Goal: Task Accomplishment & Management: Complete application form

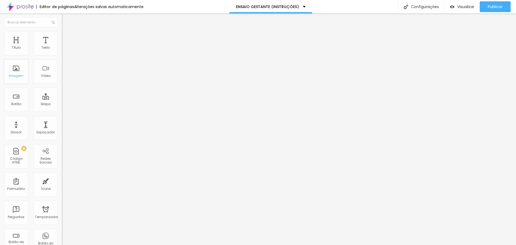
click at [15, 75] on font "Imagem" at bounding box center [16, 75] width 15 height 5
click at [12, 69] on div "Imagem" at bounding box center [16, 71] width 24 height 24
click at [62, 104] on div "Editar nulo Estilo Avançado 18 Tamanho do texto 0 Espaço entre letras 1.8 Altur…" at bounding box center [93, 128] width 62 height 231
click at [62, 146] on div "Editar nulo Estilo Avançado 18 Tamanho do texto 0 Espaço entre letras 1.8 Altur…" at bounding box center [93, 128] width 62 height 231
click at [62, 49] on font "Encaixotado" at bounding box center [72, 46] width 21 height 5
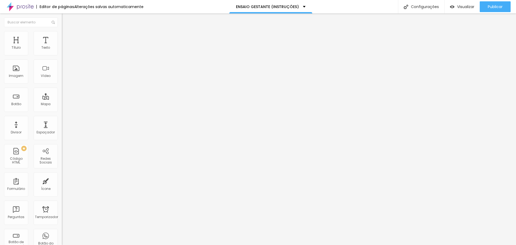
click at [62, 57] on span "Completo" at bounding box center [70, 55] width 16 height 5
click at [62, 52] on font "Encaixotado" at bounding box center [72, 50] width 21 height 5
click at [62, 33] on li "Estilo" at bounding box center [93, 33] width 62 height 5
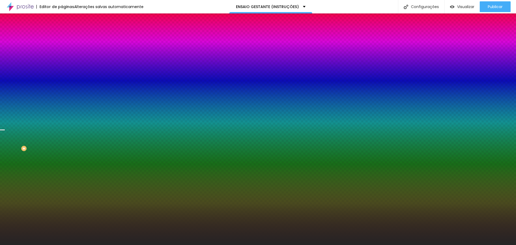
click at [65, 49] on font "Trocar imagem" at bounding box center [78, 47] width 26 height 5
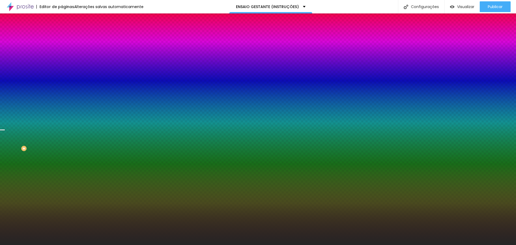
drag, startPoint x: 394, startPoint y: 79, endPoint x: 398, endPoint y: 71, distance: 9.5
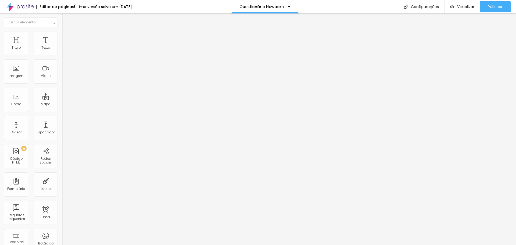
click at [62, 46] on span "Trocar imagem" at bounding box center [76, 44] width 29 height 5
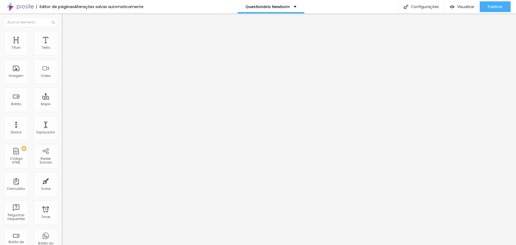
click at [62, 54] on div "QUESTIONÁRIO PARA ENSAIO NEWBORN" at bounding box center [93, 49] width 62 height 9
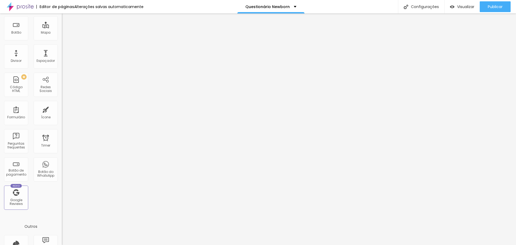
scroll to position [88, 0]
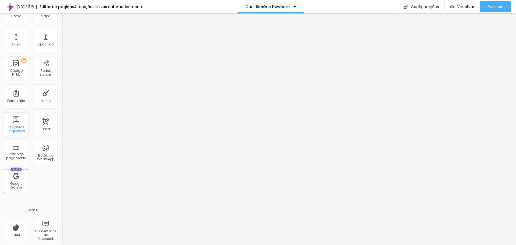
click at [14, 125] on div "Perguntas frequentes" at bounding box center [15, 129] width 21 height 8
click at [20, 126] on div "Perguntas frequentes" at bounding box center [15, 129] width 21 height 8
click at [20, 100] on div "Formulário" at bounding box center [16, 101] width 18 height 4
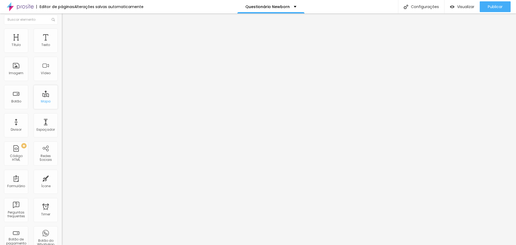
scroll to position [0, 0]
click at [67, 37] on span "Estilo" at bounding box center [71, 35] width 8 height 5
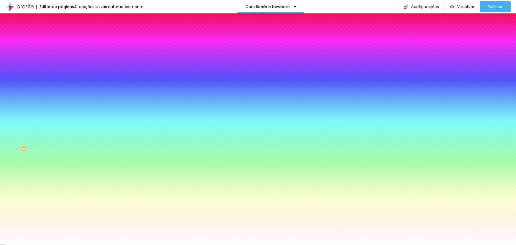
click at [62, 49] on span "Adicionar imagem" at bounding box center [79, 47] width 35 height 5
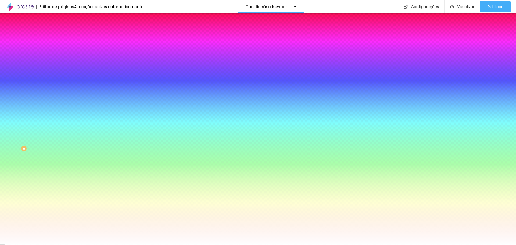
click at [62, 49] on span "Trocar imagem" at bounding box center [76, 47] width 29 height 5
click at [91, 48] on img at bounding box center [92, 46] width 3 height 3
click at [62, 73] on div at bounding box center [93, 73] width 62 height 0
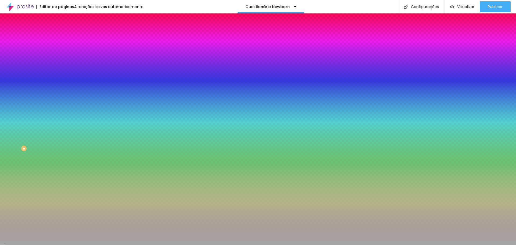
type input "#FFFFFF"
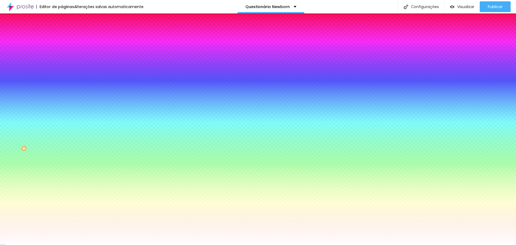
drag, startPoint x: 35, startPoint y: 110, endPoint x: 0, endPoint y: 77, distance: 48.1
click at [62, 77] on div "Imagem de fundo Adicionar imagem Efeito da Imagem Nenhum Nenhum Parallax Cor de…" at bounding box center [93, 77] width 62 height 70
click at [62, 157] on div "Editar Seção Conteúdo Estilo Avançado Imagem de fundo Adicionar imagem Efeito d…" at bounding box center [93, 128] width 62 height 231
click at [62, 49] on span "Adicionar imagem" at bounding box center [79, 47] width 35 height 5
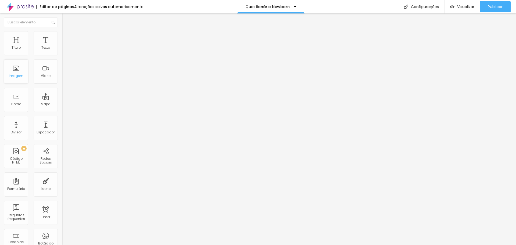
click at [26, 80] on div "Imagem" at bounding box center [16, 71] width 24 height 24
click at [15, 70] on div "Imagem" at bounding box center [16, 71] width 24 height 24
click at [62, 54] on img at bounding box center [63, 55] width 3 height 3
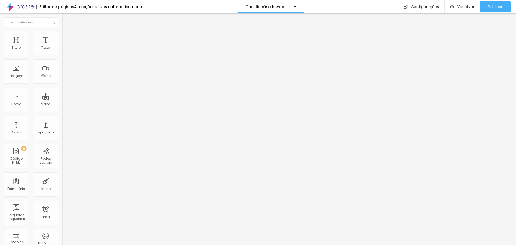
scroll to position [32, 0]
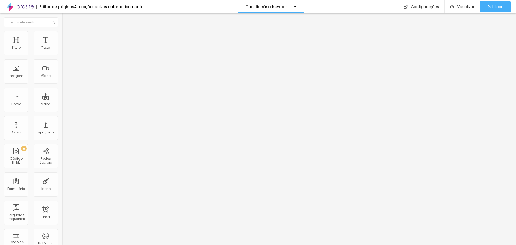
scroll to position [12, 0]
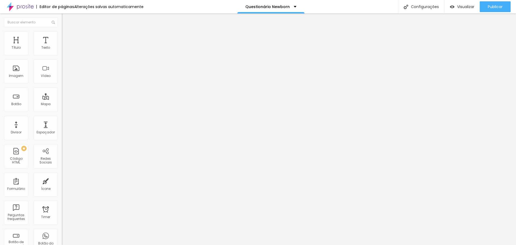
drag, startPoint x: 199, startPoint y: 152, endPoint x: 244, endPoint y: 154, distance: 44.9
type input "Data prevista do parto"
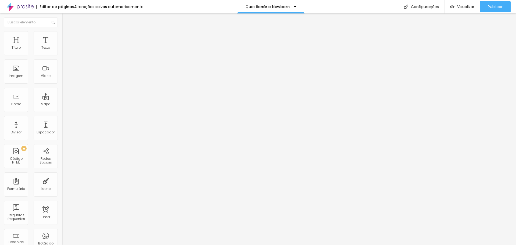
drag, startPoint x: 206, startPoint y: 154, endPoint x: 188, endPoint y: 153, distance: 17.2
type input "Data do parto"
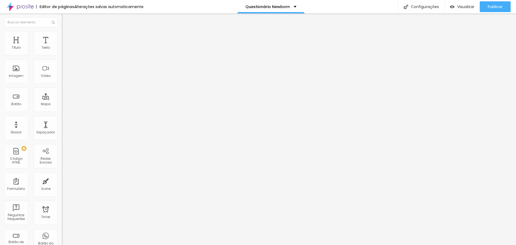
scroll to position [0, 31]
drag, startPoint x: 217, startPoint y: 152, endPoint x: 243, endPoint y: 152, distance: 25.8
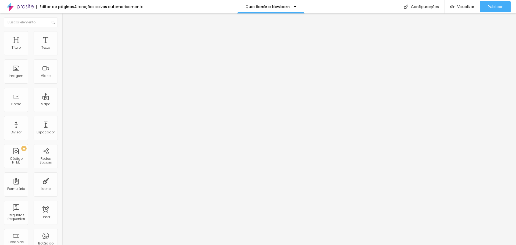
type input "O bebê tem algum problema de saúde? Se sim, qual?"
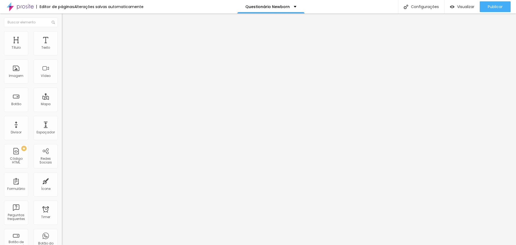
drag, startPoint x: 209, startPoint y: 183, endPoint x: 173, endPoint y: 183, distance: 35.5
type input "Pacote escolhido:"
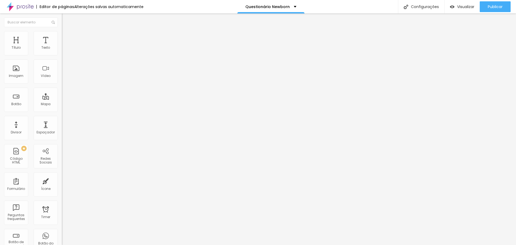
scroll to position [214, 0]
drag, startPoint x: 213, startPoint y: 137, endPoint x: 147, endPoint y: 136, distance: 65.8
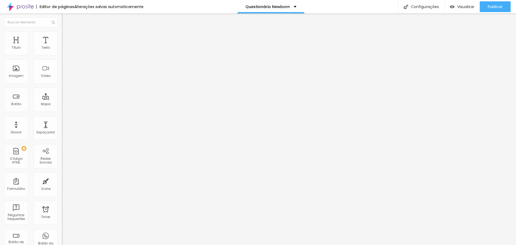
type input "Pacote escolhido:"
drag, startPoint x: 210, startPoint y: 163, endPoint x: 179, endPoint y: 162, distance: 31.7
type input "B"
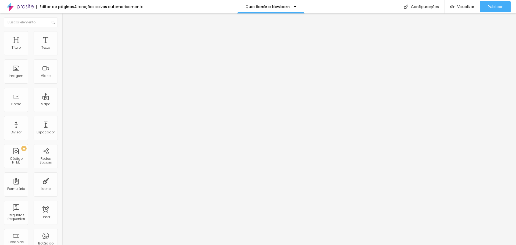
type input "Pacote Básico"
drag, startPoint x: 211, startPoint y: 176, endPoint x: 188, endPoint y: 174, distance: 23.4
paste input "Pacote Básico"
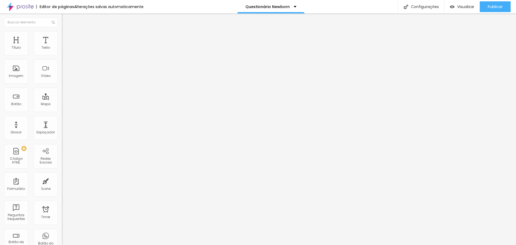
drag, startPoint x: 202, startPoint y: 176, endPoint x: 222, endPoint y: 176, distance: 20.2
type input "Pacote Clássico"
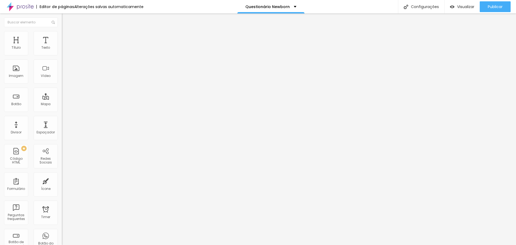
paste input "Pacote Básico"
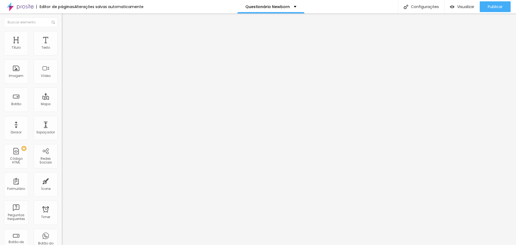
drag, startPoint x: 203, startPoint y: 187, endPoint x: 222, endPoint y: 187, distance: 19.1
type input "Pacote Luxo"
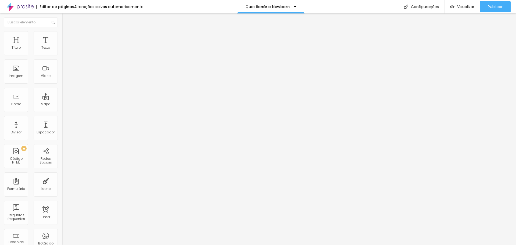
paste input "Pacote Básico"
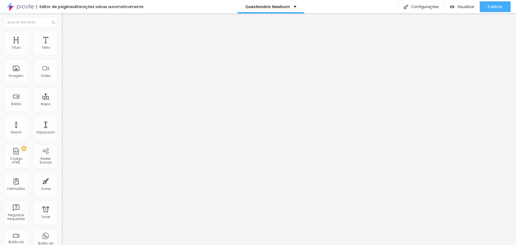
type input "Pacote Premium"
drag, startPoint x: 209, startPoint y: 194, endPoint x: 193, endPoint y: 186, distance: 17.7
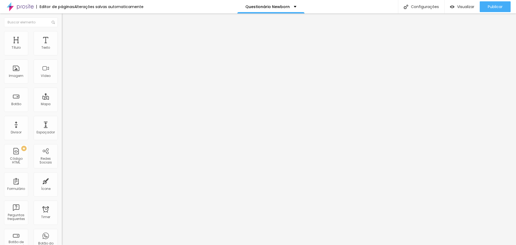
drag, startPoint x: 168, startPoint y: 196, endPoint x: 172, endPoint y: 71, distance: 125.0
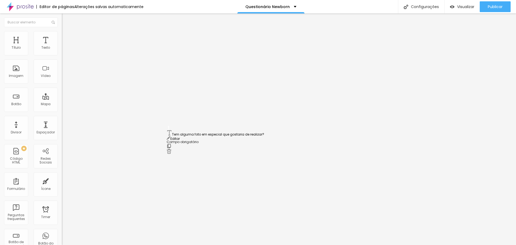
drag, startPoint x: 168, startPoint y: 165, endPoint x: 160, endPoint y: 131, distance: 34.8
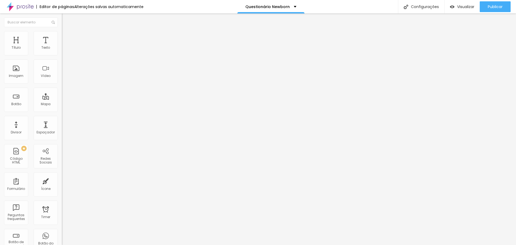
type input "E-mail do responsável:"
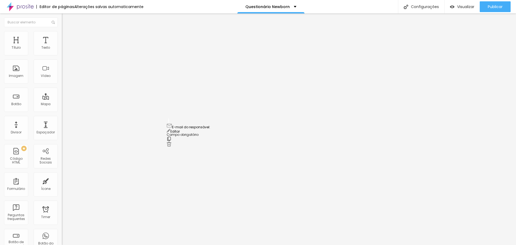
drag, startPoint x: 168, startPoint y: 159, endPoint x: 168, endPoint y: 123, distance: 36.3
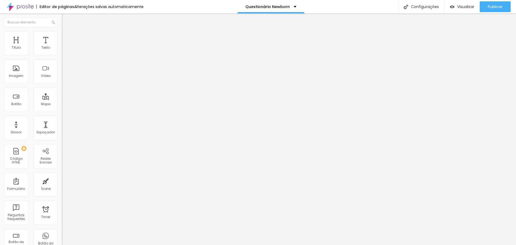
drag, startPoint x: 208, startPoint y: 183, endPoint x: 166, endPoint y: 183, distance: 42.2
type input "RESPONDA APENAS SE O BEBÊ JÁ NASCEU:"
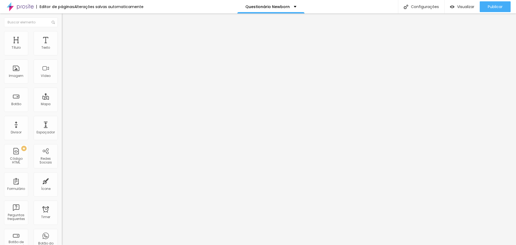
drag, startPoint x: 214, startPoint y: 163, endPoint x: 216, endPoint y: 138, distance: 25.4
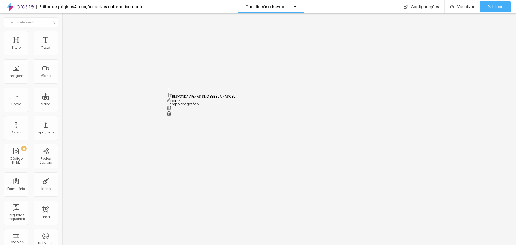
drag, startPoint x: 170, startPoint y: 161, endPoint x: 176, endPoint y: 94, distance: 67.2
click at [460, 7] on span "Visualizar" at bounding box center [465, 7] width 17 height 4
click at [62, 54] on img at bounding box center [63, 55] width 3 height 3
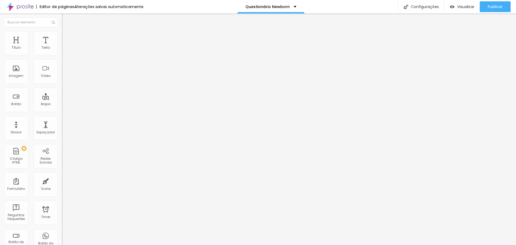
drag, startPoint x: 199, startPoint y: 50, endPoint x: 208, endPoint y: 49, distance: 8.6
type input "QUESTIONÁRIO ENSAIO NEWBORN"
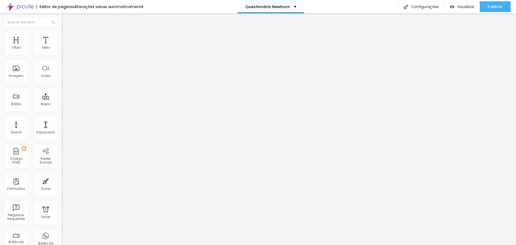
click at [62, 54] on img at bounding box center [63, 55] width 3 height 3
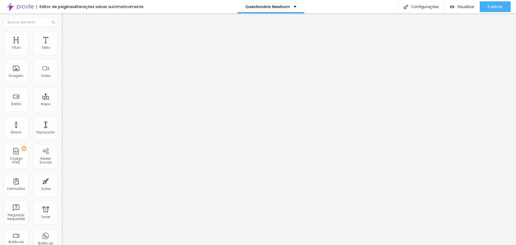
scroll to position [339, 0]
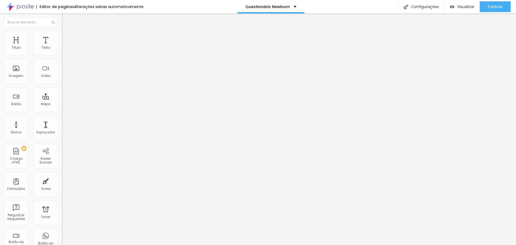
click at [454, 7] on div "Visualizar" at bounding box center [462, 7] width 24 height 5
click at [62, 54] on img at bounding box center [63, 55] width 3 height 3
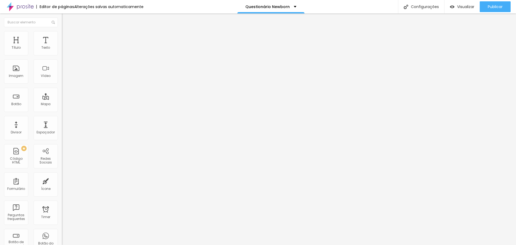
type input "Pacote escolhido:"
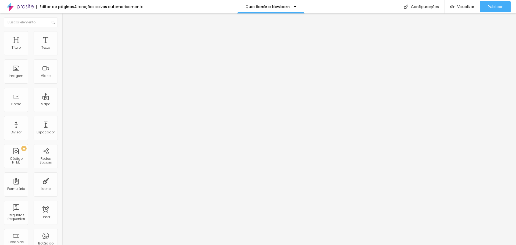
paste input "Pacote Básico"
type input "Pacote Básico"
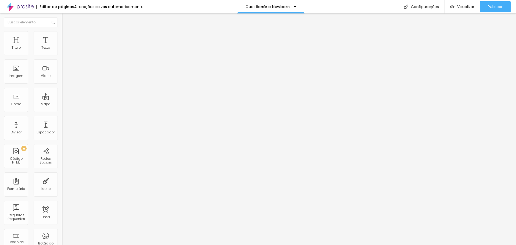
paste input "Pacote Básico"
type input "Pacote Clássico"
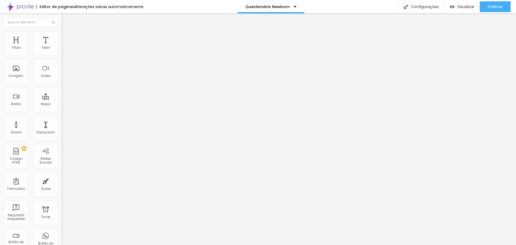
paste input "Pacote Básico"
drag, startPoint x: 193, startPoint y: 160, endPoint x: 218, endPoint y: 159, distance: 24.5
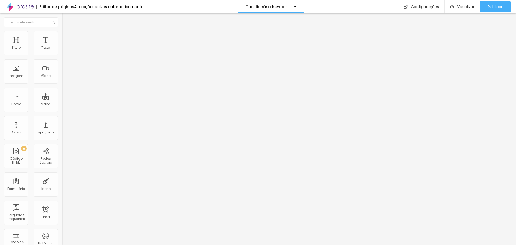
type input "Pacote Luxo"
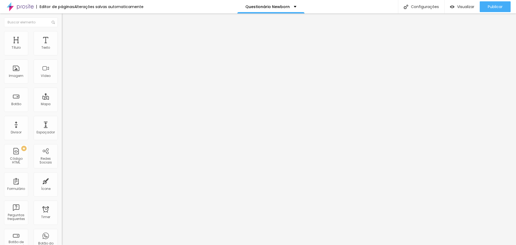
paste input "Pacote Básico"
drag, startPoint x: 193, startPoint y: 171, endPoint x: 207, endPoint y: 171, distance: 14.0
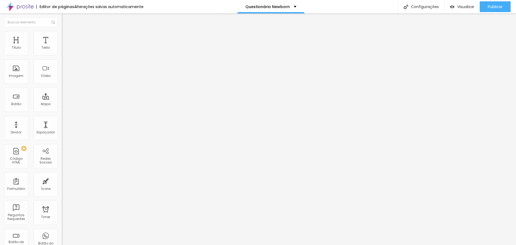
type input "Pacote Premium"
drag, startPoint x: 216, startPoint y: 147, endPoint x: 223, endPoint y: 89, distance: 58.7
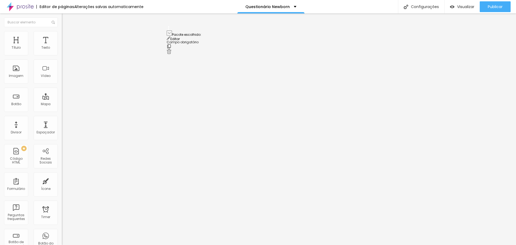
scroll to position [123, 0]
drag, startPoint x: 170, startPoint y: 142, endPoint x: 169, endPoint y: 56, distance: 86.5
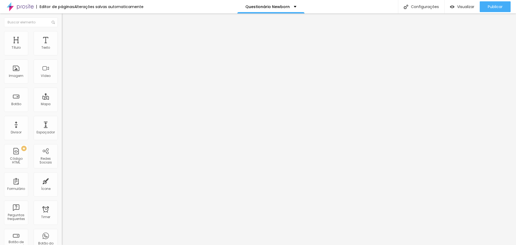
type input "CASO O BEBÊ TENHA NASCIDO,"
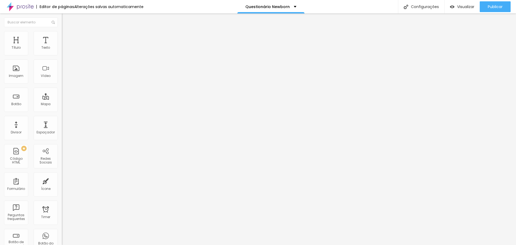
type input "responda abaixo:"
click at [467, 4] on div "Visualizar" at bounding box center [462, 6] width 24 height 11
click at [62, 54] on img at bounding box center [63, 55] width 3 height 3
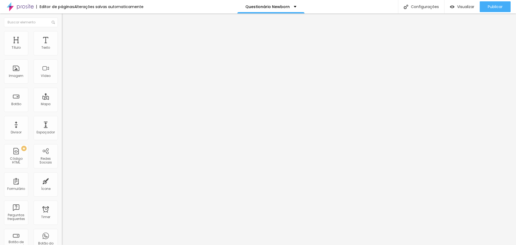
scroll to position [219, 0]
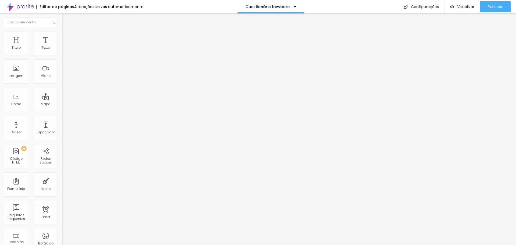
type input "O bebê já nasceu?"
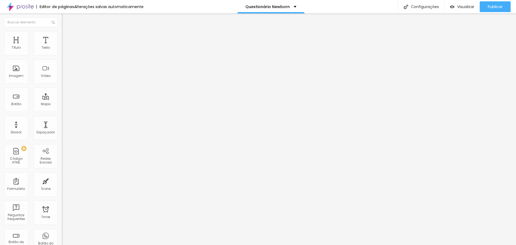
type input "Não"
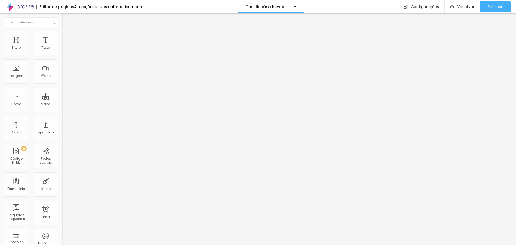
type input "Sim (responda as perguntas abaixo)"
drag, startPoint x: 170, startPoint y: 144, endPoint x: 173, endPoint y: 108, distance: 36.1
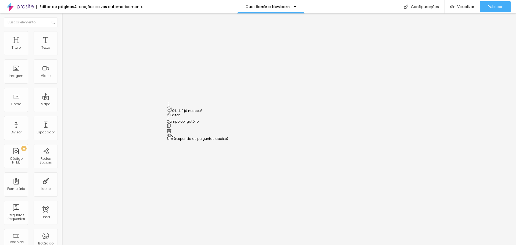
click at [459, 8] on span "Visualizar" at bounding box center [465, 7] width 17 height 4
click at [44, 126] on div "Espaçador" at bounding box center [46, 128] width 24 height 24
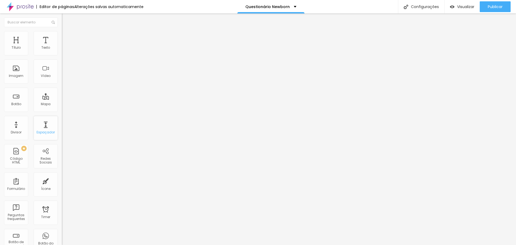
click at [39, 121] on div "Espaçador" at bounding box center [46, 128] width 24 height 24
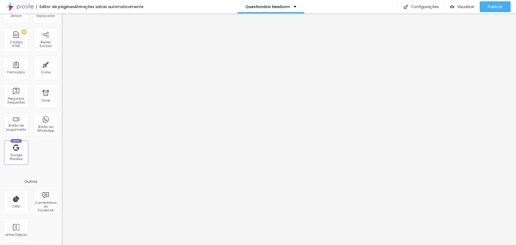
scroll to position [118, 0]
click at [491, 4] on div "Publicar" at bounding box center [495, 6] width 15 height 11
click at [26, 4] on img at bounding box center [20, 6] width 27 height 13
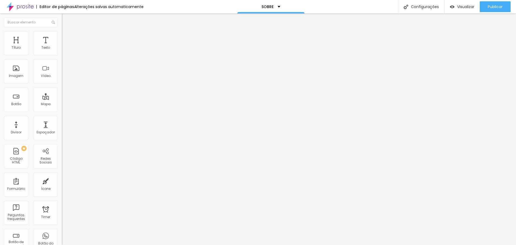
click at [62, 35] on li "Estilo" at bounding box center [93, 33] width 62 height 5
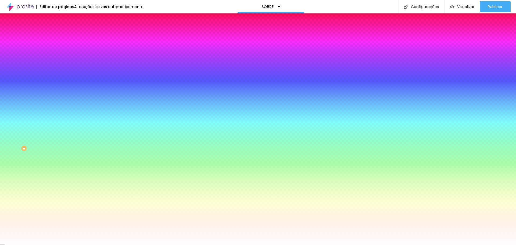
click at [62, 73] on div at bounding box center [93, 73] width 62 height 0
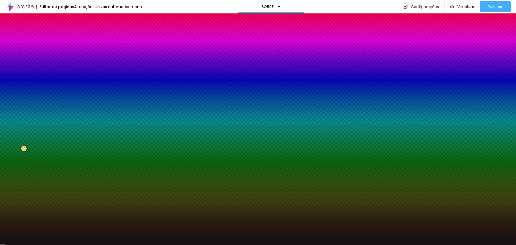
type input "#000000"
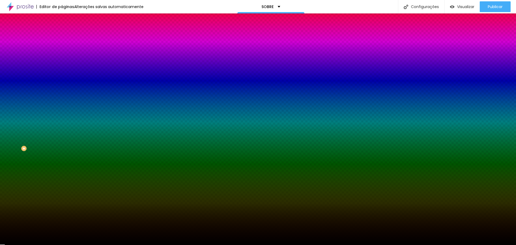
drag, startPoint x: 37, startPoint y: 113, endPoint x: 0, endPoint y: 156, distance: 56.7
click at [62, 156] on div "Editar Seção Conteúdo Estilo Avançado Imagem de fundo Adicionar imagem Efeito d…" at bounding box center [93, 128] width 62 height 231
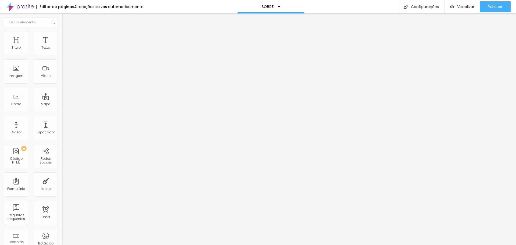
click at [62, 36] on li "Estilo" at bounding box center [93, 33] width 62 height 5
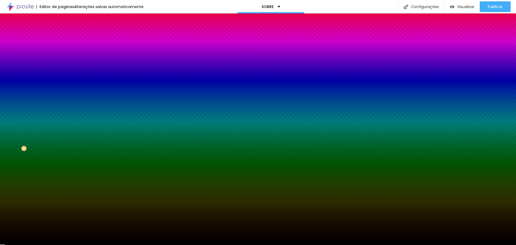
click at [62, 73] on div at bounding box center [93, 73] width 62 height 0
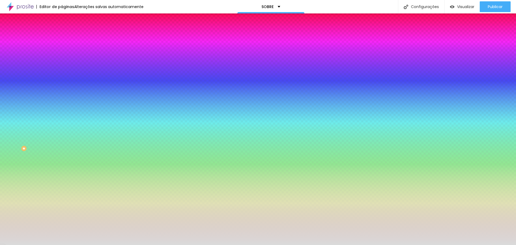
type input "#DADADA"
drag, startPoint x: 29, startPoint y: 118, endPoint x: 5, endPoint y: 110, distance: 25.2
click at [62, 110] on div "Imagem de fundo Adicionar imagem Efeito da Imagem Nenhum Nenhum Parallax Cor de…" at bounding box center [93, 77] width 62 height 70
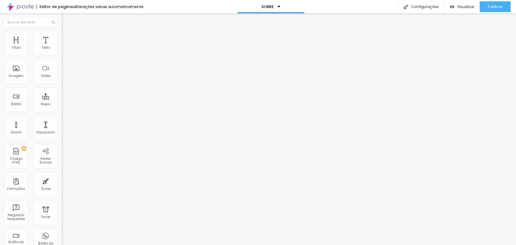
click at [62, 46] on span "Trocar imagem" at bounding box center [76, 44] width 29 height 5
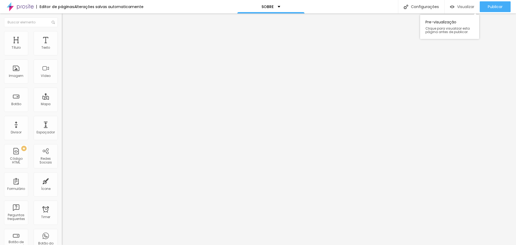
click at [467, 6] on span "Visualizar" at bounding box center [465, 7] width 17 height 4
click at [44, 8] on div "Editor de páginas" at bounding box center [55, 7] width 38 height 4
click at [22, 3] on img at bounding box center [20, 6] width 27 height 13
click at [62, 80] on div "Editar Seção Conteúdo Estilo Avançado Modo Encaixotado Encaixotado Completo" at bounding box center [93, 128] width 62 height 231
type input "8.2"
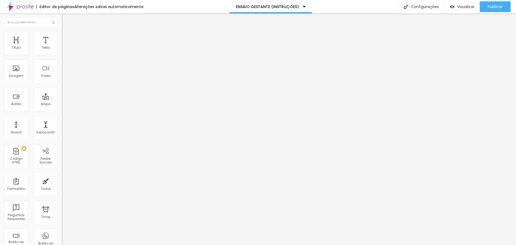
type input "8.2"
type input "8.1"
type input "7.9"
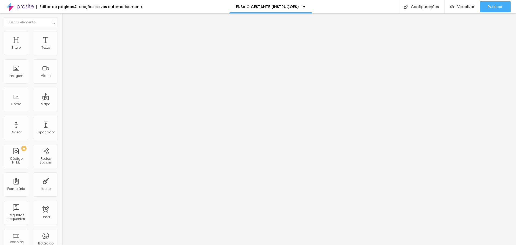
type input "7.7"
type input "7.6"
type input "7.4"
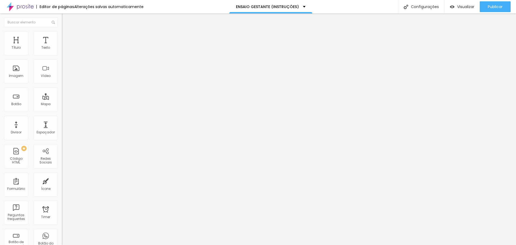
type input "7.4"
type input "7.2"
type input "7.1"
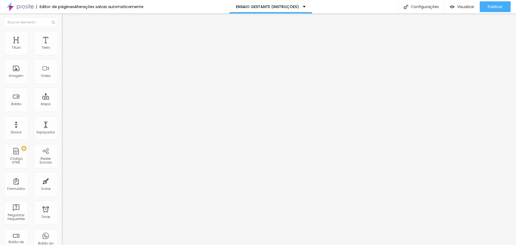
type input "6.9"
type input "6.7"
type input "6.6"
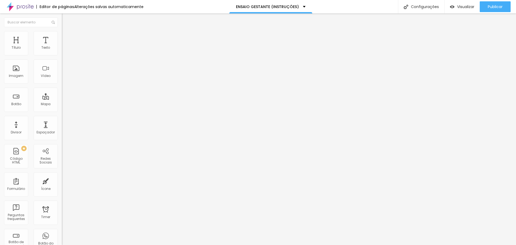
type input "6.6"
type input "6.4"
type input "6.3"
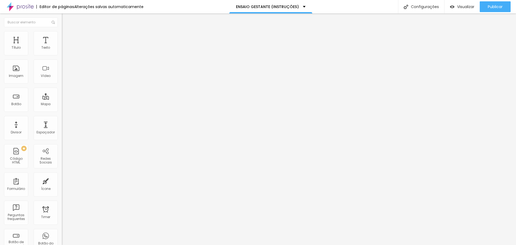
type input "6.1"
type input "5.9"
type input "5.8"
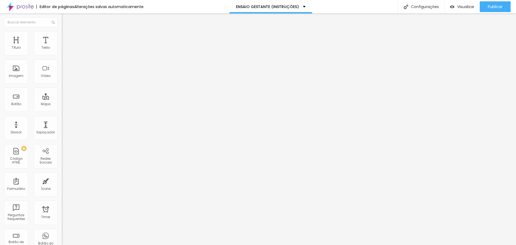
type input "5.8"
type input "5.6"
type input "5.4"
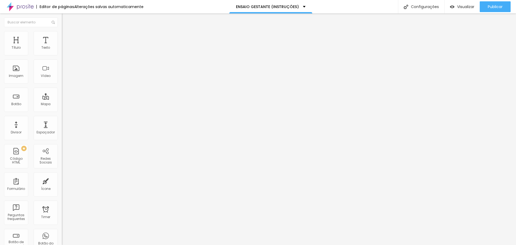
type input "5.3"
type input "5.1"
type input "4.9"
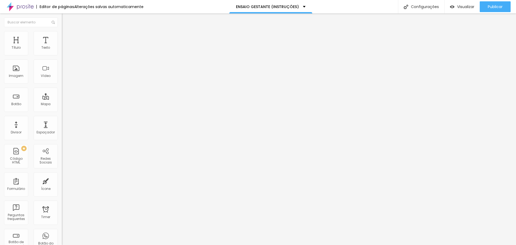
type input "4.9"
type input "4.8"
type input "4.6"
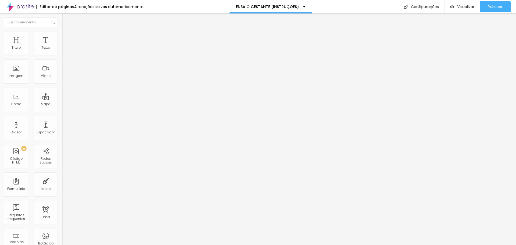
type input "4.4"
type input "4.3"
type input "4.1"
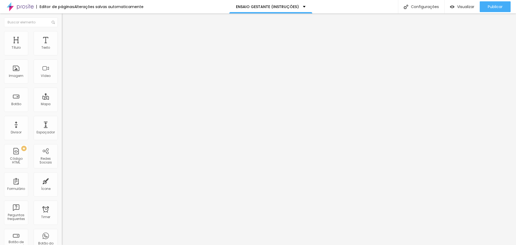
type input "4.1"
type input "3.9"
type input "3.8"
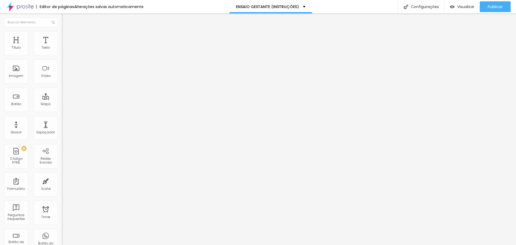
type input "3.6"
type input "3.5"
type input "3.3"
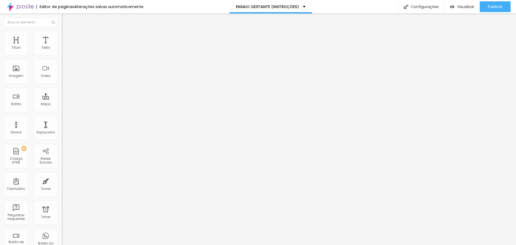
type input "3.3"
type input "3.1"
type input "3"
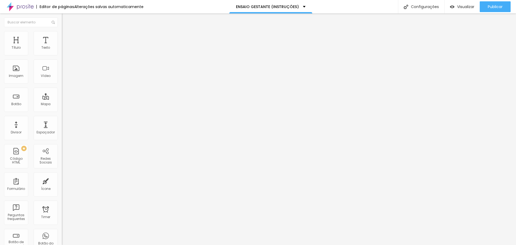
type input "2.8"
type input "2.6"
drag, startPoint x: 26, startPoint y: 124, endPoint x: 17, endPoint y: 124, distance: 9.4
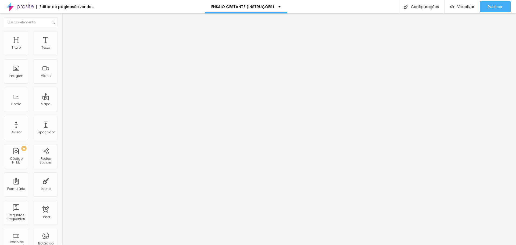
type input "2.6"
click at [62, 203] on input "range" at bounding box center [79, 205] width 35 height 4
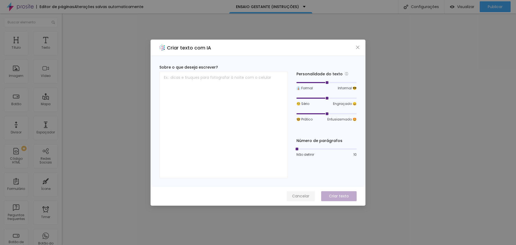
click at [305, 197] on span "Cancelar" at bounding box center [300, 196] width 17 height 6
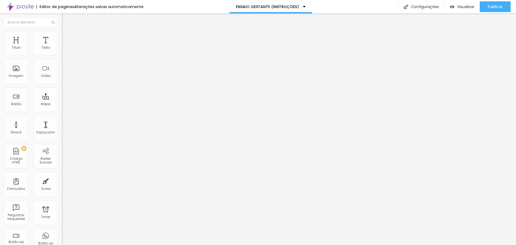
click at [62, 49] on img at bounding box center [64, 47] width 4 height 4
click at [462, 7] on span "Visualizar" at bounding box center [465, 7] width 17 height 4
click at [67, 37] on span "Estilo" at bounding box center [71, 35] width 8 height 5
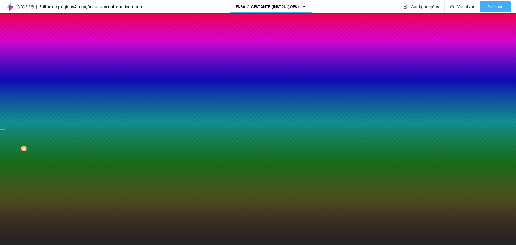
click at [62, 49] on span "Trocar imagem" at bounding box center [76, 47] width 29 height 5
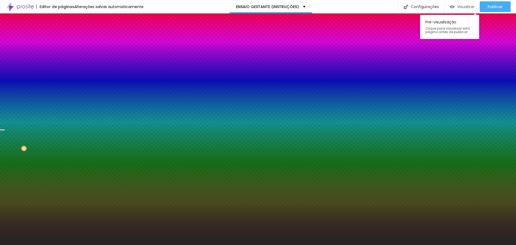
click at [468, 8] on span "Visualizar" at bounding box center [465, 7] width 17 height 4
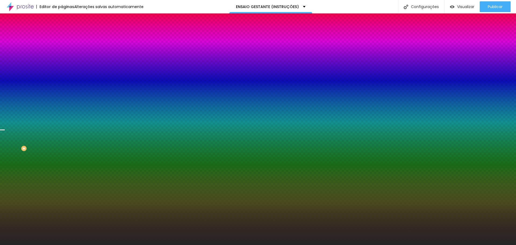
click at [62, 49] on span "Trocar imagem" at bounding box center [76, 47] width 29 height 5
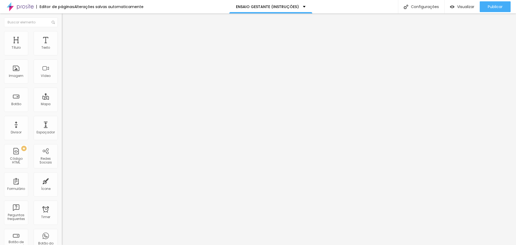
click at [62, 35] on li "Estilo" at bounding box center [93, 33] width 62 height 5
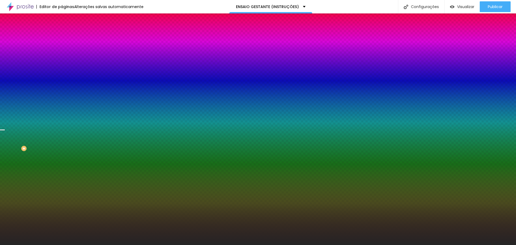
click at [62, 56] on span "Nenhum" at bounding box center [69, 53] width 14 height 5
click at [62, 64] on span "Parallax" at bounding box center [68, 62] width 13 height 5
click at [62, 59] on div "Nenhum" at bounding box center [93, 56] width 62 height 3
click at [62, 64] on span "Parallax" at bounding box center [68, 62] width 13 height 5
click at [62, 59] on span "Nenhum" at bounding box center [69, 57] width 14 height 5
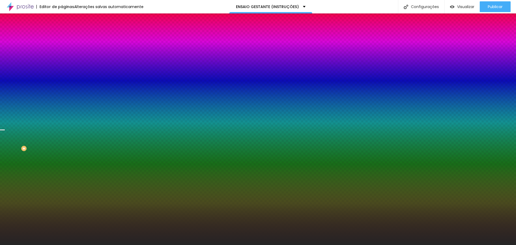
click at [62, 64] on span "Parallax" at bounding box center [68, 62] width 13 height 5
click at [62, 49] on span "Trocar imagem" at bounding box center [76, 47] width 29 height 5
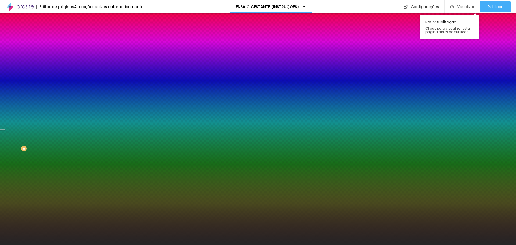
click at [450, 7] on img "button" at bounding box center [452, 7] width 5 height 5
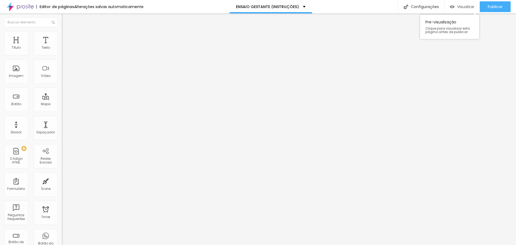
click at [467, 6] on span "Visualizar" at bounding box center [465, 7] width 17 height 4
click at [62, 36] on li "Estilo" at bounding box center [93, 33] width 62 height 5
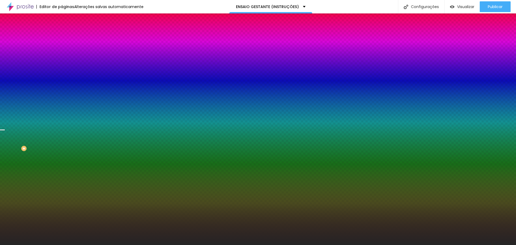
click at [62, 49] on span "Trocar imagem" at bounding box center [76, 47] width 29 height 5
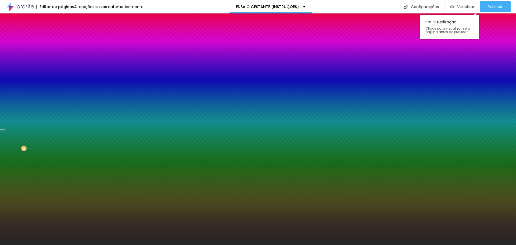
click at [466, 9] on span "Visualizar" at bounding box center [465, 7] width 17 height 4
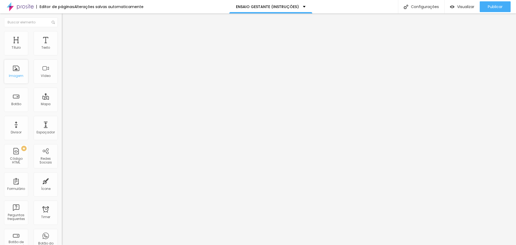
click at [16, 71] on div "Imagem" at bounding box center [16, 71] width 24 height 24
click at [17, 75] on div "Imagem" at bounding box center [16, 76] width 15 height 4
click at [62, 46] on span "Adicionar imagem" at bounding box center [79, 44] width 35 height 5
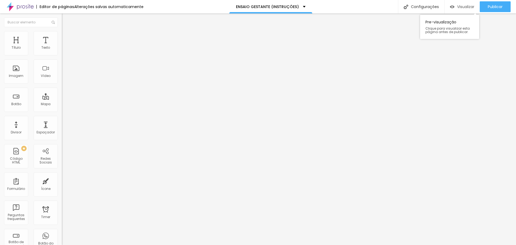
click at [455, 6] on div "Visualizar" at bounding box center [462, 7] width 24 height 5
click at [62, 46] on span "Trocar imagem" at bounding box center [76, 44] width 29 height 5
click at [62, 84] on span "Original" at bounding box center [68, 82] width 13 height 5
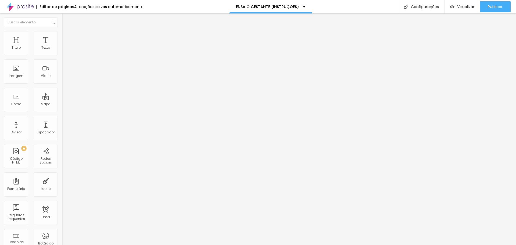
click at [62, 93] on div "Quadrado 1:1" at bounding box center [93, 91] width 62 height 3
click at [62, 91] on span "Padrão" at bounding box center [68, 88] width 12 height 5
click at [62, 92] on span "Padrão" at bounding box center [68, 90] width 12 height 5
click at [62, 87] on div "Cinema 16:9" at bounding box center [93, 85] width 62 height 3
click at [62, 77] on div "Alinhamento" at bounding box center [93, 69] width 62 height 16
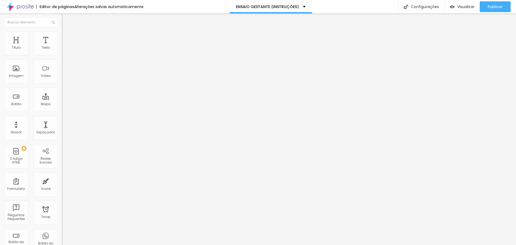
click at [62, 68] on img at bounding box center [64, 66] width 4 height 4
click at [62, 73] on div at bounding box center [93, 71] width 62 height 4
click at [62, 99] on span "Original" at bounding box center [68, 96] width 13 height 5
click at [62, 94] on span "Quadrado" at bounding box center [70, 91] width 17 height 5
click at [62, 91] on span "Padrão" at bounding box center [68, 88] width 12 height 5
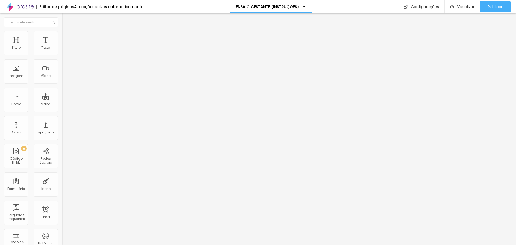
click at [62, 87] on div "Cinema 16:9" at bounding box center [93, 85] width 62 height 3
click at [62, 98] on div "Original" at bounding box center [93, 96] width 62 height 3
click at [62, 37] on li "Avançado" at bounding box center [93, 39] width 62 height 5
type input "15"
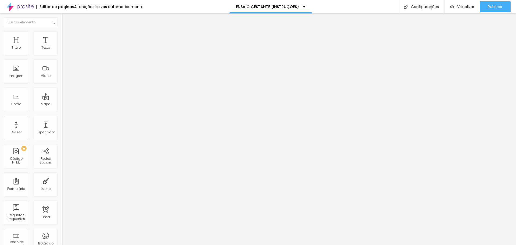
type input "10"
type input "15"
type input "20"
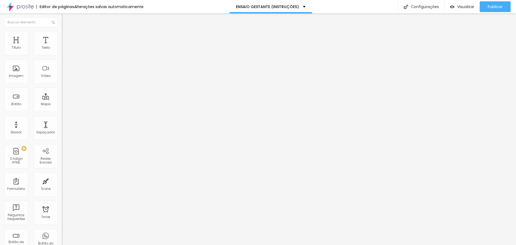
type input "20"
type input "25"
type input "30"
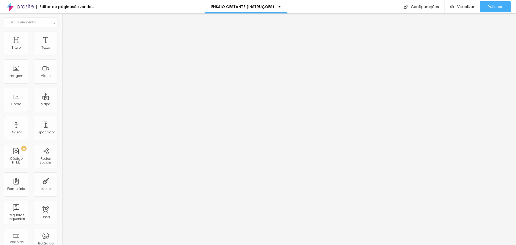
drag, startPoint x: 35, startPoint y: 53, endPoint x: 67, endPoint y: 52, distance: 31.7
type input "30"
click at [67, 104] on input "range" at bounding box center [79, 106] width 35 height 4
click at [62, 231] on div at bounding box center [93, 231] width 62 height 0
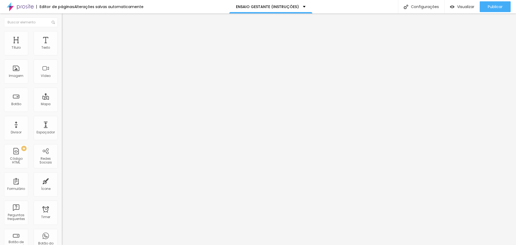
type input "2"
type input "18"
type input "50"
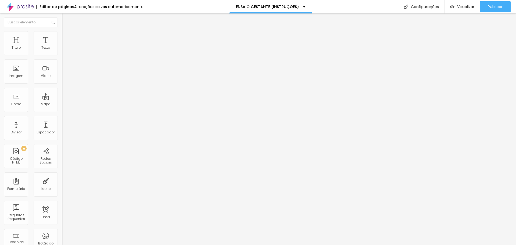
type input "50"
type input "134"
type input "276"
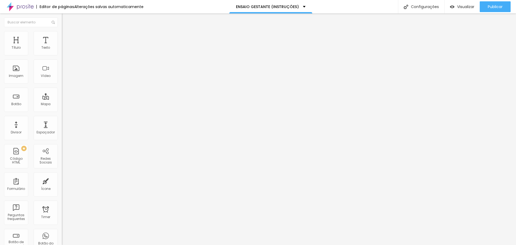
type input "366"
type input "429"
type input "466"
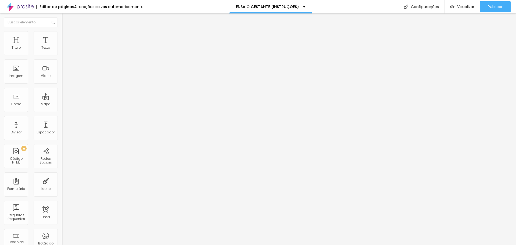
type input "466"
type input "492"
type input "500"
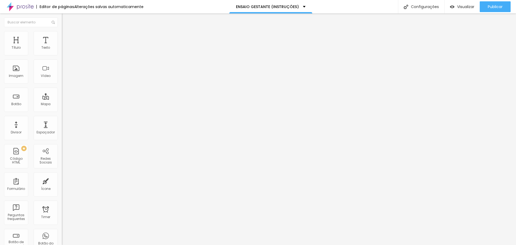
type input "413"
type input "292"
type input "197"
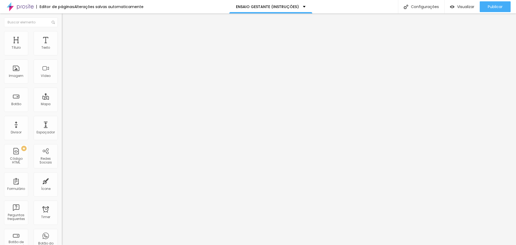
type input "197"
type input "102"
type input "28"
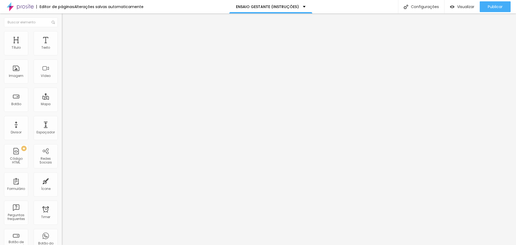
type input "0"
drag, startPoint x: 12, startPoint y: 62, endPoint x: 0, endPoint y: 61, distance: 11.9
click at [62, 180] on input "range" at bounding box center [79, 182] width 35 height 4
click at [62, 38] on ul "Conteúdo Estilo Avançado" at bounding box center [93, 34] width 62 height 16
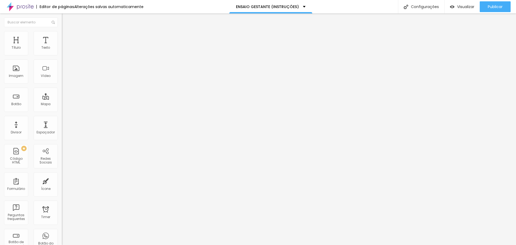
click at [62, 35] on li "Estilo" at bounding box center [93, 33] width 62 height 5
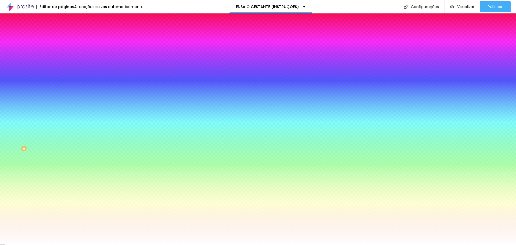
click at [67, 32] on span "Conteúdo" at bounding box center [75, 29] width 17 height 5
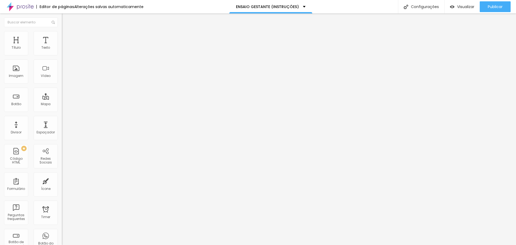
click at [62, 45] on div "Modo" at bounding box center [93, 43] width 62 height 3
click at [62, 57] on span "Completo" at bounding box center [70, 55] width 16 height 5
click at [62, 52] on span "Encaixotado" at bounding box center [72, 50] width 21 height 5
click at [467, 5] on span "Visualizar" at bounding box center [465, 7] width 17 height 4
click at [20, 45] on div "Título" at bounding box center [16, 43] width 24 height 24
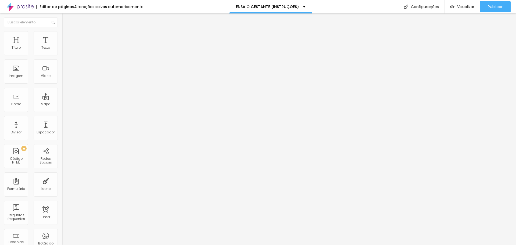
click at [62, 68] on div "Tipografia" at bounding box center [93, 65] width 62 height 3
click at [62, 35] on li "Avançado" at bounding box center [93, 33] width 62 height 5
type input "11"
type input "12"
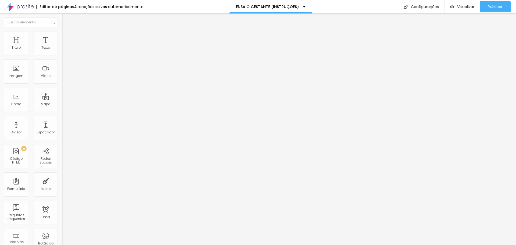
type input "12"
type input "13"
type input "15"
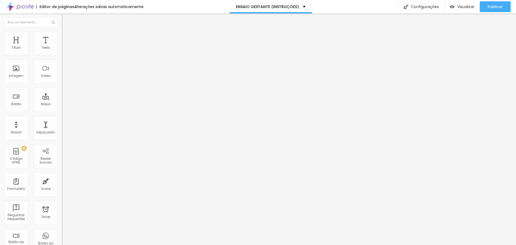
type input "16"
type input "17"
type input "19"
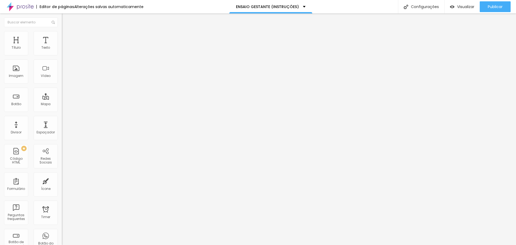
type input "19"
type input "20"
type input "21"
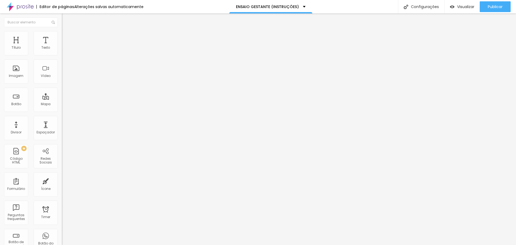
type input "22"
type input "23"
type input "25"
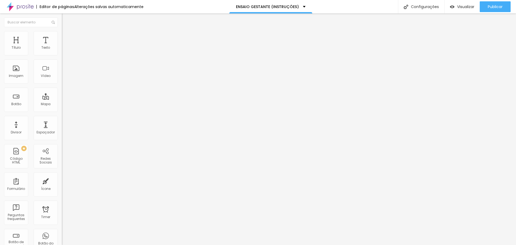
type input "25"
type input "27"
type input "30"
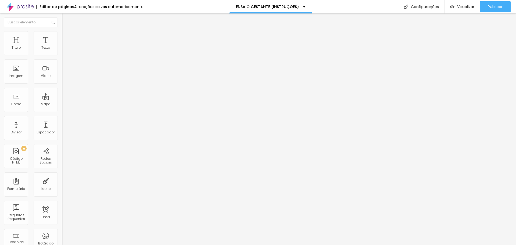
type input "34"
type input "36"
type input "39"
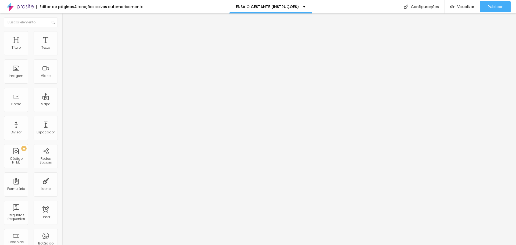
type input "39"
type input "40"
type input "41"
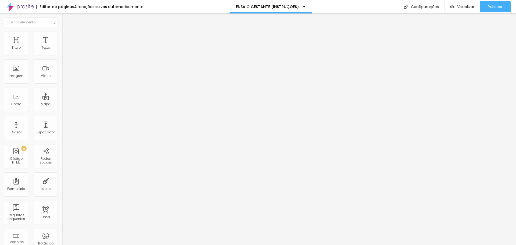
type input "42"
type input "43"
type input "44"
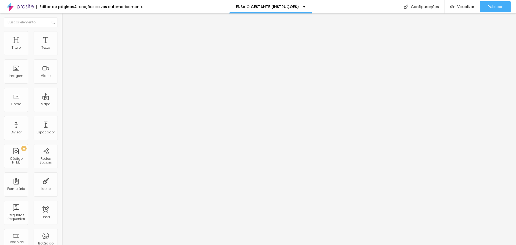
type input "44"
type input "43"
type input "40"
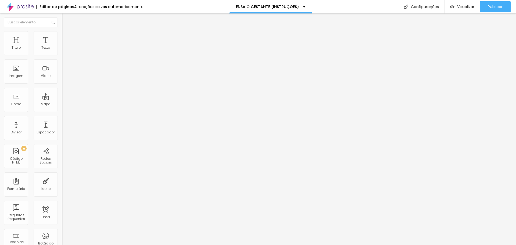
type input "36"
type input "31"
type input "25"
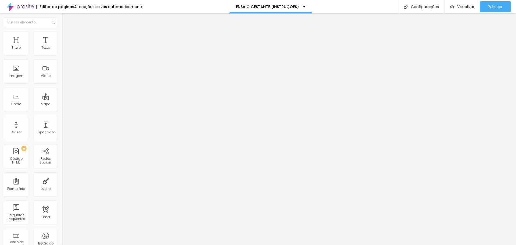
type input "25"
type input "17"
type input "11"
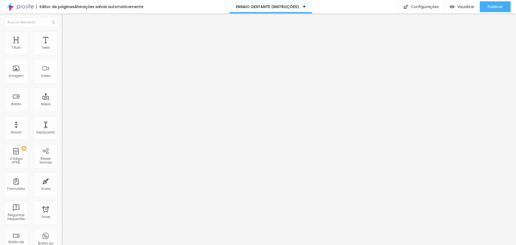
type input "6"
type input "0"
drag, startPoint x: 16, startPoint y: 52, endPoint x: 0, endPoint y: 52, distance: 15.9
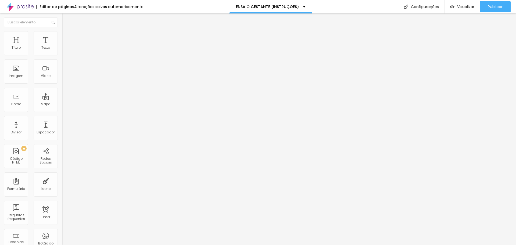
type input "0"
click at [62, 99] on input "range" at bounding box center [79, 101] width 35 height 4
click at [62, 31] on img at bounding box center [64, 28] width 5 height 5
click at [62, 51] on span "Titulo 2" at bounding box center [70, 47] width 17 height 7
click at [62, 46] on span "Titulo 1" at bounding box center [70, 43] width 17 height 8
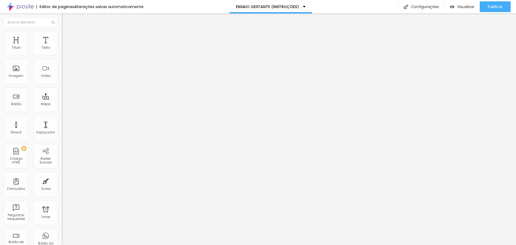
click at [66, 46] on span "Titulo 1" at bounding box center [74, 43] width 17 height 8
click at [64, 78] on icon "button" at bounding box center [65, 76] width 3 height 3
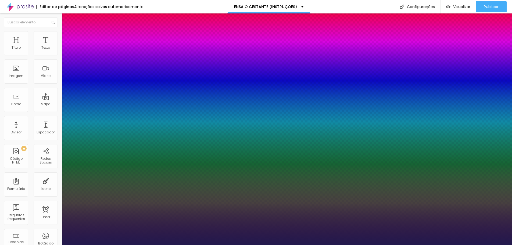
type input "1"
type input "17"
type input "1"
type input "18"
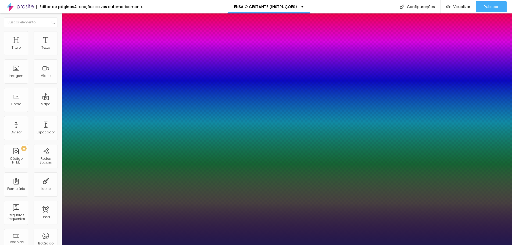
type input "18"
type input "1"
type input "19"
type input "1"
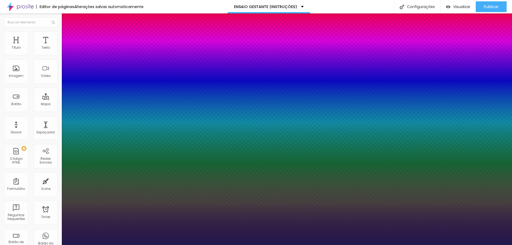
type input "20"
type input "1"
type input "21"
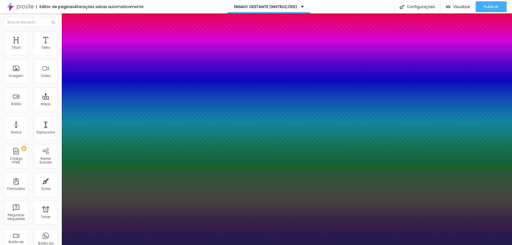
type input "1"
type input "22"
type input "1"
type input "23"
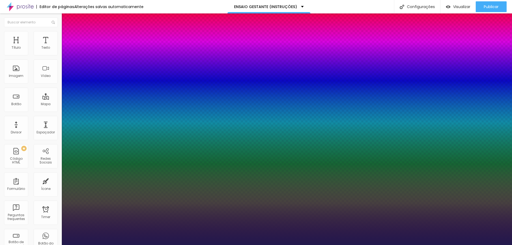
type input "23"
drag, startPoint x: 73, startPoint y: 152, endPoint x: 81, endPoint y: 153, distance: 7.8
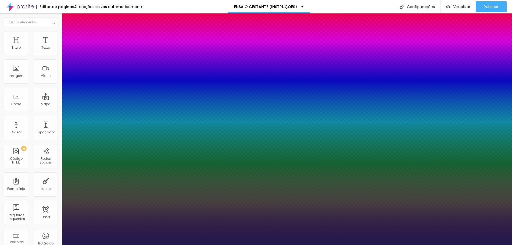
click at [186, 244] on div at bounding box center [256, 245] width 512 height 0
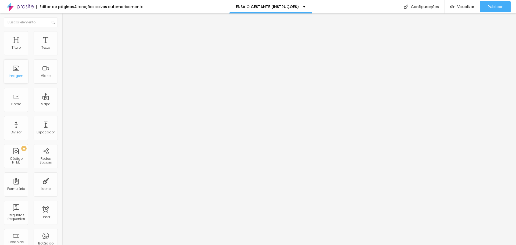
click at [11, 72] on div "Imagem" at bounding box center [16, 71] width 24 height 24
click at [62, 46] on span "Adicionar imagem" at bounding box center [79, 44] width 35 height 5
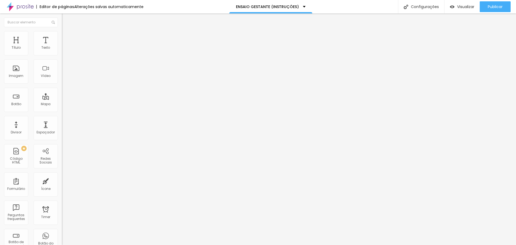
click at [62, 35] on img at bounding box center [64, 33] width 5 height 5
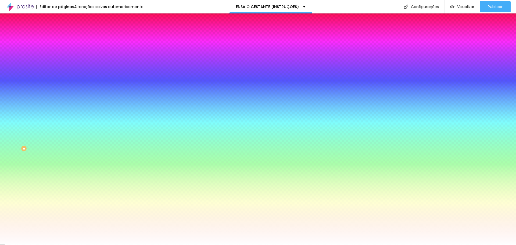
click at [62, 31] on li "Conteúdo" at bounding box center [93, 28] width 62 height 5
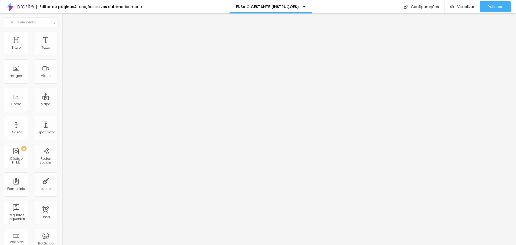
click at [67, 32] on span "Conteúdo" at bounding box center [75, 29] width 17 height 5
click at [66, 21] on img "button" at bounding box center [68, 19] width 4 height 4
click at [62, 46] on span "Adicionar imagem" at bounding box center [79, 44] width 35 height 5
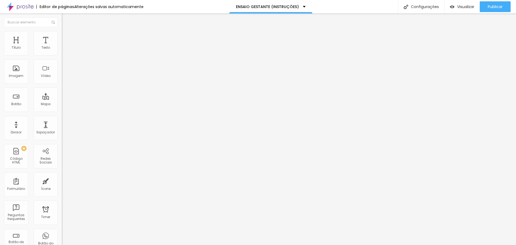
click at [62, 46] on span "Adicionar imagem" at bounding box center [79, 44] width 35 height 5
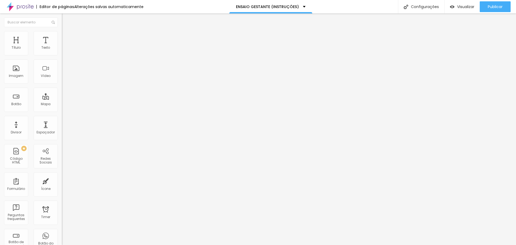
click at [457, 5] on span "Visualizar" at bounding box center [465, 7] width 17 height 4
click at [62, 46] on span "Adicionar imagem" at bounding box center [79, 44] width 35 height 5
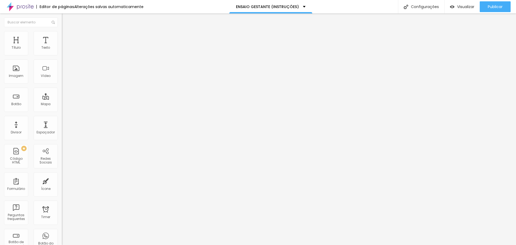
click at [62, 46] on span "Adicionar imagem" at bounding box center [79, 44] width 35 height 5
click at [62, 46] on span "Trocar imagem" at bounding box center [76, 44] width 29 height 5
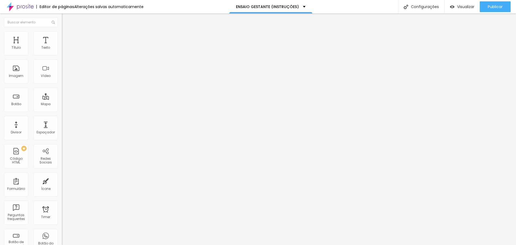
click at [62, 46] on span "Trocar imagem" at bounding box center [76, 44] width 29 height 5
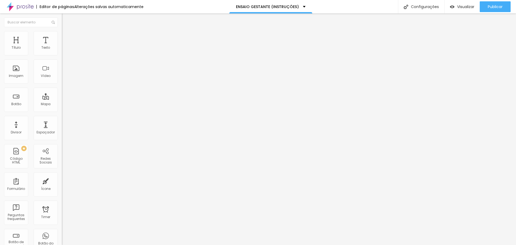
click at [62, 46] on span "Trocar imagem" at bounding box center [76, 44] width 29 height 5
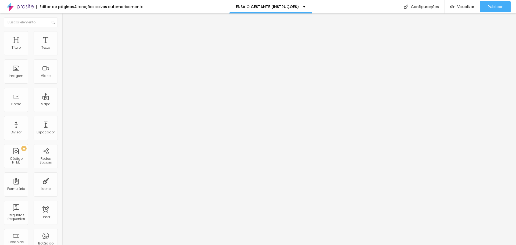
click at [62, 58] on div "Alinhamento" at bounding box center [93, 50] width 62 height 16
click at [62, 52] on button "button" at bounding box center [66, 49] width 8 height 6
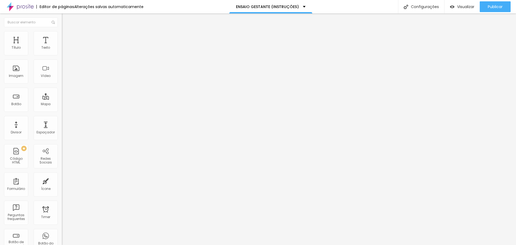
click at [64, 50] on icon "button" at bounding box center [65, 48] width 3 height 3
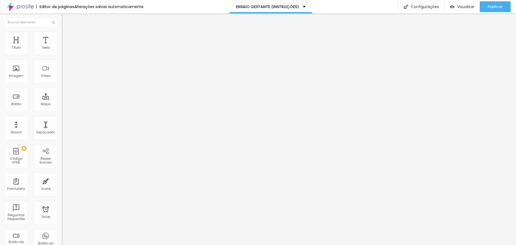
click at [62, 46] on span "Adicionar imagem" at bounding box center [79, 44] width 35 height 5
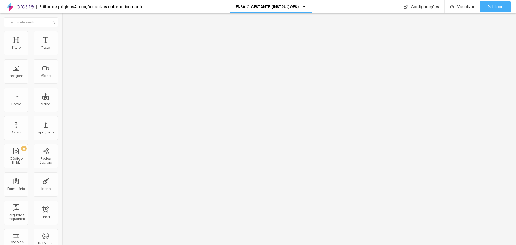
click at [62, 46] on div "Adicionar imagem" at bounding box center [93, 44] width 62 height 4
click at [62, 46] on span "Adicionar imagem" at bounding box center [79, 44] width 35 height 5
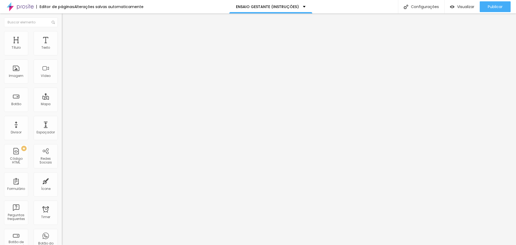
click at [62, 46] on span "Adicionar imagem" at bounding box center [79, 44] width 35 height 5
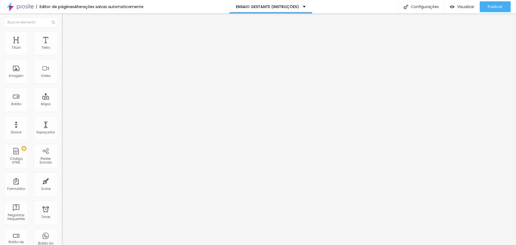
click at [62, 46] on span "Trocar imagem" at bounding box center [76, 44] width 29 height 5
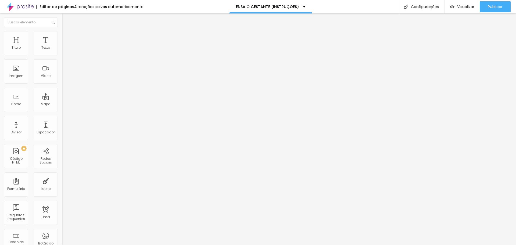
click at [463, 7] on span "Visualizar" at bounding box center [465, 7] width 17 height 4
click at [62, 46] on span "Adicionar imagem" at bounding box center [79, 44] width 35 height 5
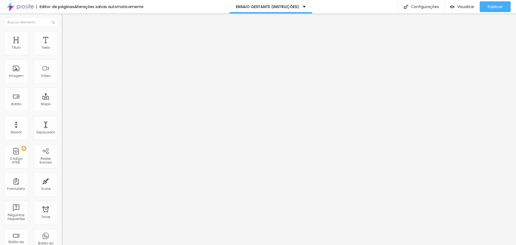
click at [62, 46] on span "Adicionar imagem" at bounding box center [79, 44] width 35 height 5
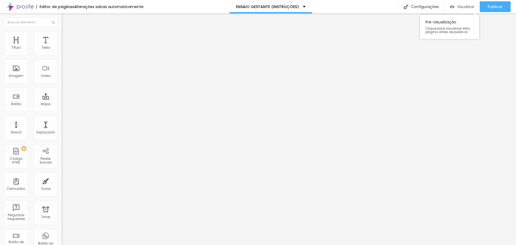
click at [455, 7] on div "Visualizar" at bounding box center [462, 7] width 24 height 5
click at [62, 46] on span "Adicionar imagem" at bounding box center [79, 44] width 35 height 5
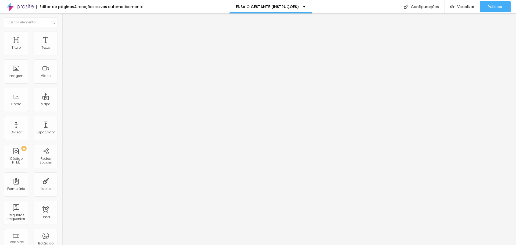
click at [62, 32] on li "Estilo" at bounding box center [93, 33] width 62 height 5
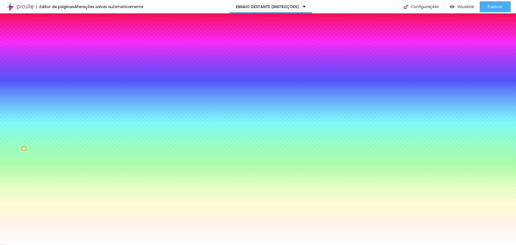
click at [67, 38] on span "Avançado" at bounding box center [76, 40] width 18 height 5
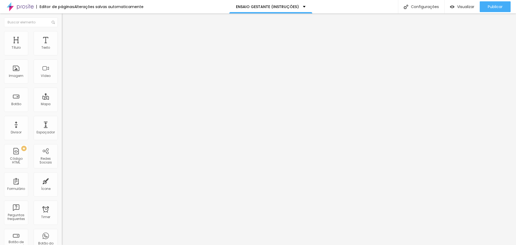
click at [62, 104] on input "range" at bounding box center [79, 106] width 35 height 4
drag, startPoint x: 14, startPoint y: 63, endPoint x: 8, endPoint y: 62, distance: 6.8
click at [62, 180] on input "range" at bounding box center [79, 182] width 35 height 4
click at [62, 37] on img at bounding box center [64, 39] width 5 height 5
drag, startPoint x: 13, startPoint y: 62, endPoint x: 4, endPoint y: 61, distance: 9.0
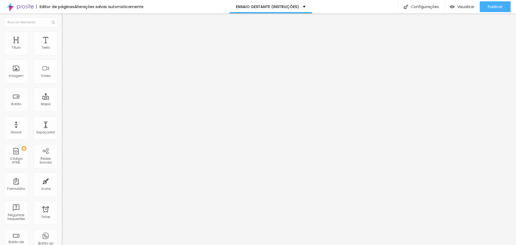
click at [62, 180] on input "range" at bounding box center [79, 182] width 35 height 4
click at [62, 37] on img at bounding box center [64, 39] width 5 height 5
click at [67, 39] on span "Avançado" at bounding box center [76, 40] width 18 height 5
drag, startPoint x: 13, startPoint y: 63, endPoint x: 5, endPoint y: 61, distance: 8.1
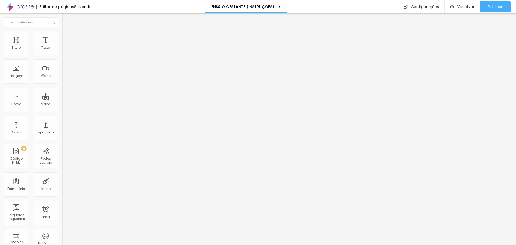
click at [62, 180] on input "range" at bounding box center [79, 182] width 35 height 4
click at [62, 37] on li "Avançado" at bounding box center [93, 39] width 62 height 5
drag, startPoint x: 13, startPoint y: 64, endPoint x: 0, endPoint y: 64, distance: 13.4
click at [62, 180] on input "range" at bounding box center [79, 182] width 35 height 4
click at [62, 37] on ul "Conteúdo Estilo Avançado" at bounding box center [93, 34] width 62 height 16
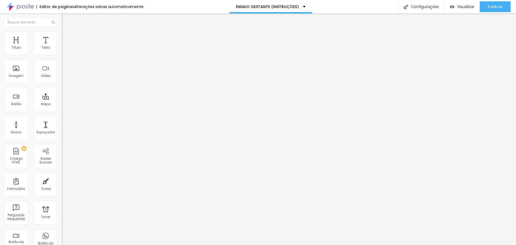
click at [67, 38] on span "Avançado" at bounding box center [76, 40] width 18 height 5
drag, startPoint x: 11, startPoint y: 64, endPoint x: 5, endPoint y: 65, distance: 5.4
click at [62, 180] on input "range" at bounding box center [79, 182] width 35 height 4
click at [62, 37] on img at bounding box center [64, 39] width 5 height 5
drag, startPoint x: 13, startPoint y: 63, endPoint x: 3, endPoint y: 62, distance: 9.2
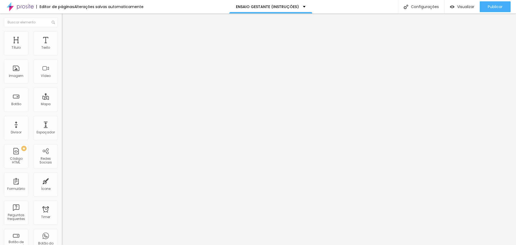
click at [62, 180] on input "range" at bounding box center [79, 182] width 35 height 4
click at [62, 41] on li "Avançado" at bounding box center [93, 39] width 62 height 5
drag, startPoint x: 13, startPoint y: 63, endPoint x: 6, endPoint y: 62, distance: 6.8
click at [62, 180] on input "range" at bounding box center [79, 182] width 35 height 4
click at [62, 37] on li "Avançado" at bounding box center [93, 39] width 62 height 5
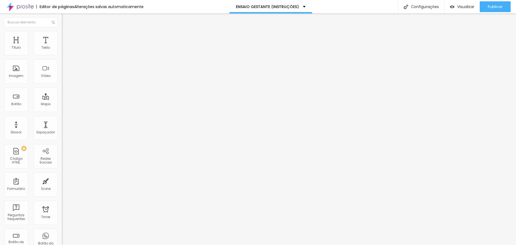
drag, startPoint x: 12, startPoint y: 63, endPoint x: 6, endPoint y: 62, distance: 6.0
click at [62, 180] on input "range" at bounding box center [79, 182] width 35 height 4
click at [67, 40] on span "Avançado" at bounding box center [76, 40] width 18 height 5
drag, startPoint x: 13, startPoint y: 64, endPoint x: 0, endPoint y: 69, distance: 13.9
click at [62, 180] on input "range" at bounding box center [79, 182] width 35 height 4
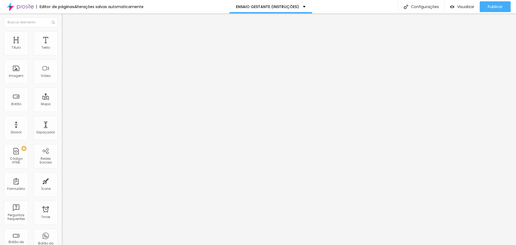
click at [62, 37] on img at bounding box center [64, 39] width 5 height 5
click at [62, 37] on li "Avançado" at bounding box center [93, 39] width 62 height 5
drag, startPoint x: 12, startPoint y: 64, endPoint x: 1, endPoint y: 62, distance: 11.2
click at [62, 180] on input "range" at bounding box center [79, 182] width 35 height 4
click at [62, 37] on img at bounding box center [64, 39] width 5 height 5
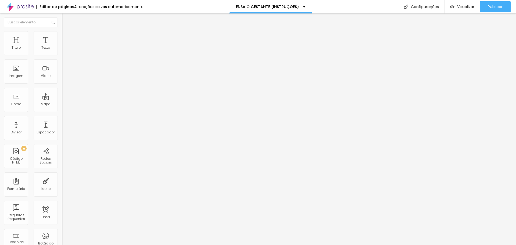
drag, startPoint x: 12, startPoint y: 62, endPoint x: 2, endPoint y: 62, distance: 9.4
click at [62, 180] on input "range" at bounding box center [79, 182] width 35 height 4
click at [62, 37] on img at bounding box center [64, 39] width 5 height 5
drag, startPoint x: 21, startPoint y: 51, endPoint x: 15, endPoint y: 51, distance: 6.2
click at [62, 104] on input "range" at bounding box center [79, 106] width 35 height 4
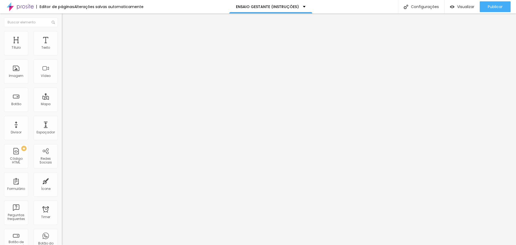
drag, startPoint x: 45, startPoint y: 52, endPoint x: 48, endPoint y: 52, distance: 3.5
click at [62, 109] on input "5" at bounding box center [72, 112] width 20 height 6
drag, startPoint x: 39, startPoint y: 74, endPoint x: 34, endPoint y: 72, distance: 6.1
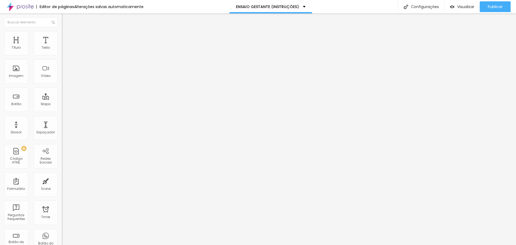
click at [62, 46] on span "Adicionar imagem" at bounding box center [79, 44] width 35 height 5
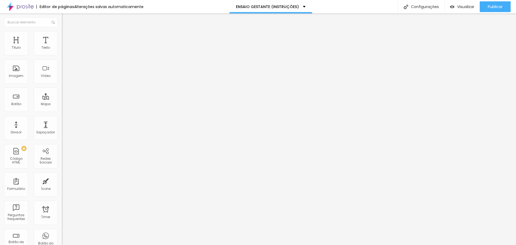
click at [62, 46] on span "Adicionar imagem" at bounding box center [79, 44] width 35 height 5
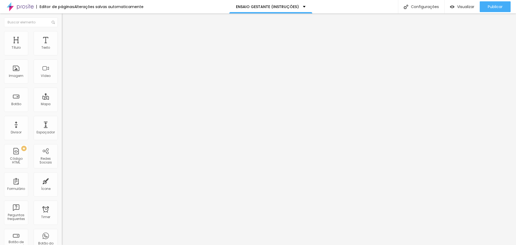
click at [62, 34] on img at bounding box center [64, 33] width 5 height 5
drag, startPoint x: 12, startPoint y: 69, endPoint x: 52, endPoint y: 70, distance: 39.5
click at [62, 118] on input "range" at bounding box center [79, 120] width 35 height 4
click at [62, 37] on li "Avançado" at bounding box center [93, 39] width 62 height 5
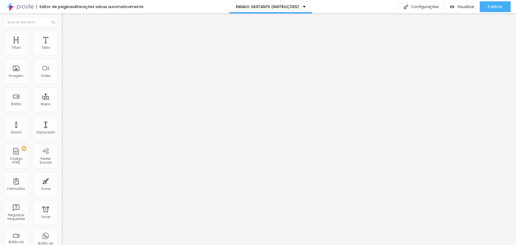
click at [67, 37] on span "Estilo" at bounding box center [71, 35] width 8 height 5
drag, startPoint x: 55, startPoint y: 57, endPoint x: 70, endPoint y: 57, distance: 15.3
click at [70, 55] on input "range" at bounding box center [79, 53] width 35 height 4
click at [62, 31] on li "Conteúdo" at bounding box center [93, 28] width 62 height 5
click at [67, 37] on span "Estilo" at bounding box center [71, 35] width 8 height 5
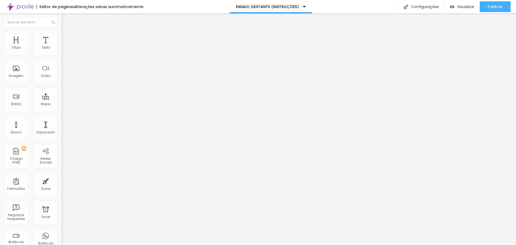
drag, startPoint x: 13, startPoint y: 66, endPoint x: 44, endPoint y: 67, distance: 30.9
click at [62, 118] on div at bounding box center [93, 120] width 62 height 5
drag, startPoint x: 13, startPoint y: 67, endPoint x: 108, endPoint y: 68, distance: 95.1
click at [96, 118] on input "range" at bounding box center [79, 120] width 35 height 4
click at [67, 37] on span "Estilo" at bounding box center [71, 35] width 8 height 5
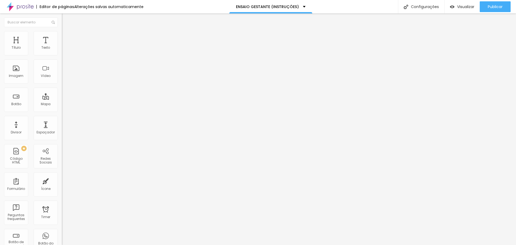
drag, startPoint x: 14, startPoint y: 67, endPoint x: 93, endPoint y: 74, distance: 79.2
click at [93, 118] on input "range" at bounding box center [79, 120] width 35 height 4
click at [62, 34] on img at bounding box center [64, 33] width 5 height 5
drag, startPoint x: 12, startPoint y: 69, endPoint x: 24, endPoint y: 69, distance: 12.6
click at [62, 118] on input "range" at bounding box center [79, 120] width 35 height 4
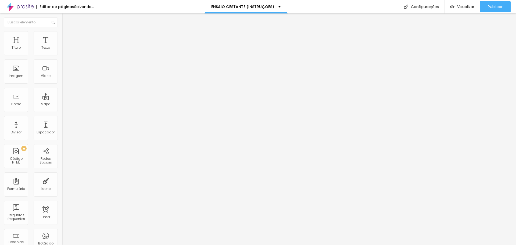
drag, startPoint x: 51, startPoint y: 68, endPoint x: 56, endPoint y: 68, distance: 4.8
click at [62, 123] on input "71" at bounding box center [73, 126] width 23 height 6
drag, startPoint x: 52, startPoint y: 67, endPoint x: 61, endPoint y: 67, distance: 8.6
click at [62, 67] on div "Tamanho 100 px % 70 Borda arredondada Sombra DESATIVADO Voltar ao padrão" at bounding box center [93, 96] width 62 height 108
click at [62, 33] on img at bounding box center [64, 33] width 5 height 5
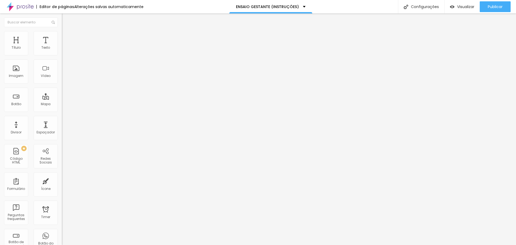
drag, startPoint x: 52, startPoint y: 70, endPoint x: 56, endPoint y: 69, distance: 4.1
click at [62, 123] on input "0" at bounding box center [73, 126] width 23 height 6
paste input "7"
click at [62, 31] on img at bounding box center [64, 33] width 5 height 5
click at [62, 123] on input "0" at bounding box center [73, 126] width 23 height 6
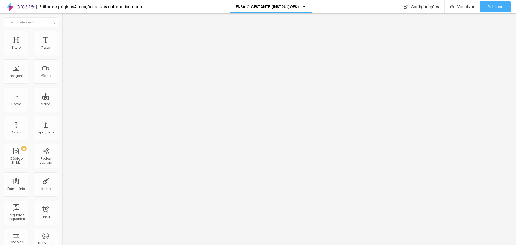
paste input "20"
click at [62, 32] on img at bounding box center [64, 33] width 5 height 5
click at [62, 123] on input "0" at bounding box center [73, 126] width 23 height 6
click at [62, 32] on li "Estilo" at bounding box center [93, 33] width 62 height 5
click at [62, 123] on input "0" at bounding box center [73, 126] width 23 height 6
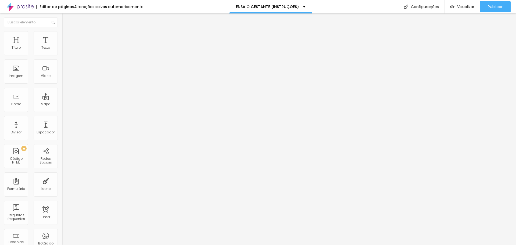
click at [67, 37] on span "Estilo" at bounding box center [71, 35] width 8 height 5
click at [62, 123] on input "0" at bounding box center [73, 126] width 23 height 6
click at [62, 34] on li "Estilo" at bounding box center [93, 33] width 62 height 5
drag, startPoint x: 50, startPoint y: 67, endPoint x: 53, endPoint y: 66, distance: 3.5
click at [62, 123] on input "200" at bounding box center [73, 126] width 23 height 6
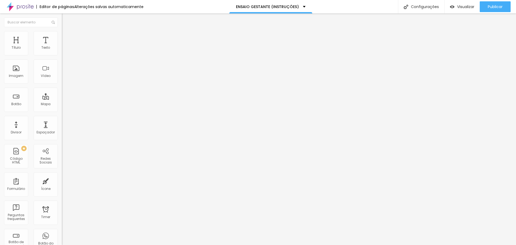
click at [67, 37] on span "Estilo" at bounding box center [71, 35] width 8 height 5
drag, startPoint x: 54, startPoint y: 68, endPoint x: 27, endPoint y: 64, distance: 26.7
click at [62, 64] on div "200 Borda arredondada" at bounding box center [93, 94] width 62 height 76
click at [67, 37] on span "Estilo" at bounding box center [71, 35] width 8 height 5
drag, startPoint x: 54, startPoint y: 69, endPoint x: 38, endPoint y: 65, distance: 16.4
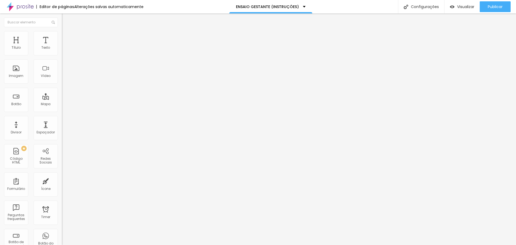
click at [62, 65] on div "200 Borda arredondada" at bounding box center [93, 94] width 62 height 76
click at [62, 34] on img at bounding box center [64, 33] width 5 height 5
click at [62, 123] on input "0" at bounding box center [73, 126] width 23 height 6
click at [62, 39] on ul "Conteúdo Estilo Avançado" at bounding box center [93, 34] width 62 height 16
click at [67, 37] on span "Estilo" at bounding box center [71, 35] width 8 height 5
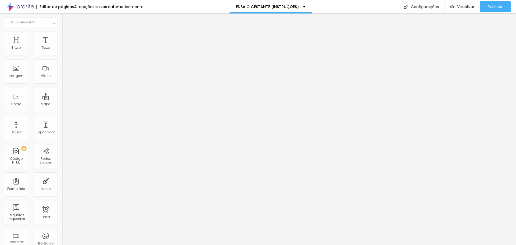
click at [62, 123] on input "0" at bounding box center [73, 126] width 23 height 6
click at [62, 46] on span "Adicionar imagem" at bounding box center [79, 44] width 35 height 5
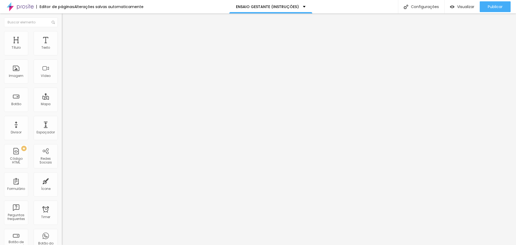
click at [67, 37] on span "Estilo" at bounding box center [71, 35] width 8 height 5
click at [62, 123] on input "0" at bounding box center [73, 126] width 23 height 6
click at [67, 37] on span "Estilo" at bounding box center [71, 35] width 8 height 5
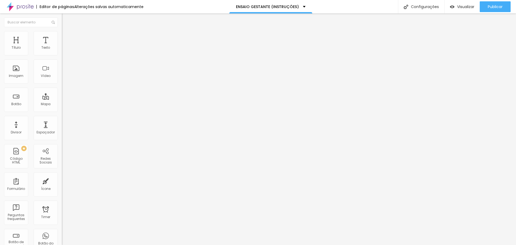
click at [62, 123] on input "0" at bounding box center [73, 126] width 23 height 6
click at [67, 37] on span "Estilo" at bounding box center [71, 35] width 8 height 5
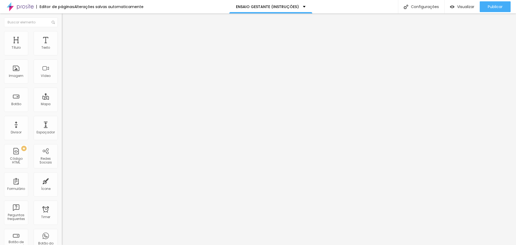
click at [62, 123] on input "0" at bounding box center [73, 126] width 23 height 6
click at [67, 38] on span "Avançado" at bounding box center [76, 40] width 18 height 5
click at [62, 37] on li "Avançado" at bounding box center [93, 39] width 62 height 5
drag, startPoint x: 13, startPoint y: 63, endPoint x: 1, endPoint y: 62, distance: 12.1
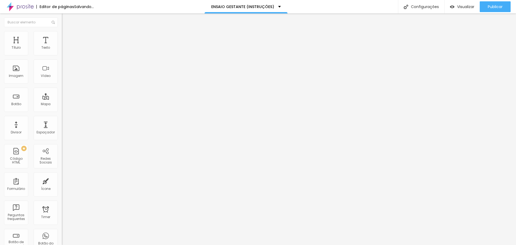
click at [62, 180] on input "range" at bounding box center [79, 182] width 35 height 4
click at [62, 37] on li "Avançado" at bounding box center [93, 39] width 62 height 5
drag, startPoint x: 13, startPoint y: 63, endPoint x: 3, endPoint y: 61, distance: 10.2
click at [62, 180] on input "range" at bounding box center [79, 182] width 35 height 4
click at [67, 40] on span "Avançado" at bounding box center [76, 40] width 18 height 5
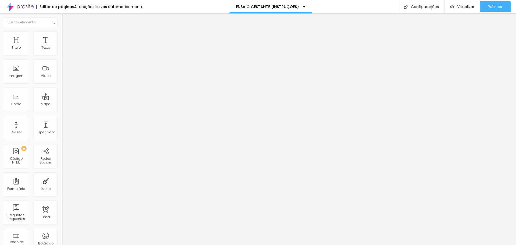
drag, startPoint x: 13, startPoint y: 64, endPoint x: 4, endPoint y: 62, distance: 9.2
click at [62, 180] on input "range" at bounding box center [79, 182] width 35 height 4
click at [62, 62] on span "Titulo 5" at bounding box center [68, 59] width 12 height 5
click at [62, 46] on span "Titulo 1" at bounding box center [70, 43] width 17 height 8
click at [62, 37] on img at bounding box center [64, 39] width 5 height 5
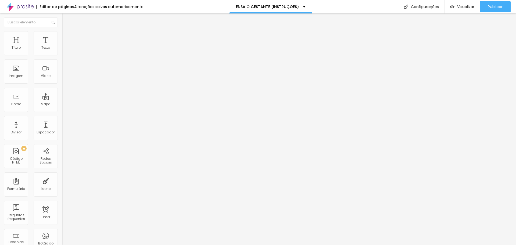
drag, startPoint x: 26, startPoint y: 124, endPoint x: 16, endPoint y: 123, distance: 10.0
click at [62, 203] on input "range" at bounding box center [79, 205] width 35 height 4
click at [70, 59] on div "Conectar" at bounding box center [79, 53] width 19 height 11
click at [93, 244] on div at bounding box center [258, 248] width 516 height 0
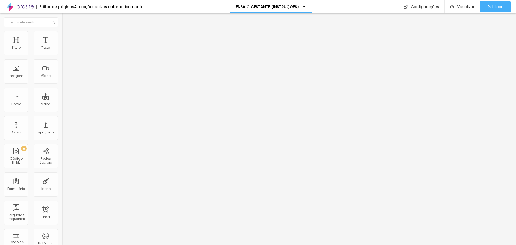
drag, startPoint x: 12, startPoint y: 60, endPoint x: 0, endPoint y: 58, distance: 12.2
click at [62, 58] on div "Texto Click me Alinhamento Tamanho Normal Pequeno Normal Grande Link URL https:…" at bounding box center [93, 81] width 62 height 78
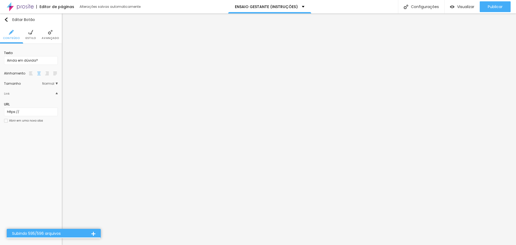
drag, startPoint x: 37, startPoint y: 62, endPoint x: 0, endPoint y: 57, distance: 37.6
click at [0, 57] on div "Texto Ainda em dúvida? Alinhamento [GEOGRAPHIC_DATA] Link URL https:// Abrir em…" at bounding box center [31, 88] width 62 height 89
click at [32, 31] on img at bounding box center [30, 32] width 5 height 5
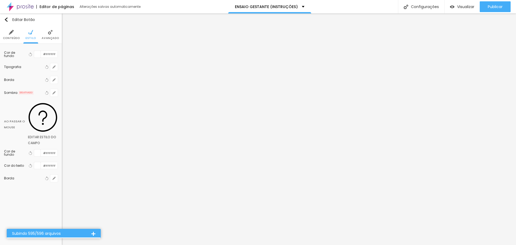
click at [10, 34] on img at bounding box center [11, 32] width 5 height 5
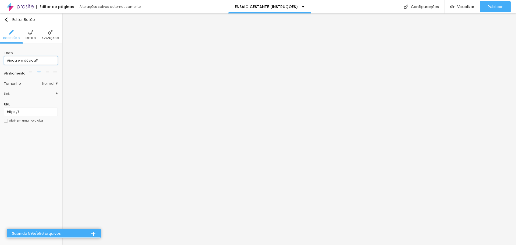
click at [34, 61] on input "Ainda em dúvida?" at bounding box center [31, 60] width 54 height 9
click at [15, 60] on input "Ainda em dúvida?" at bounding box center [31, 60] width 54 height 9
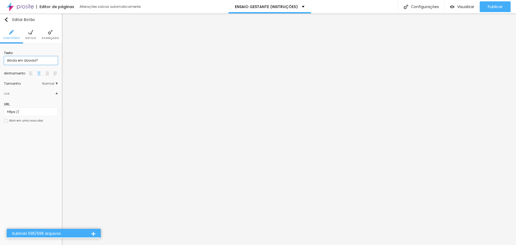
click at [15, 60] on input "Ainda em dúvida?" at bounding box center [31, 60] width 54 height 9
type input "Caso"
click at [42, 149] on div "Editar Botão Conteúdo Estilo Avançado Texto Caso Alinhamento [GEOGRAPHIC_DATA] …" at bounding box center [31, 128] width 62 height 231
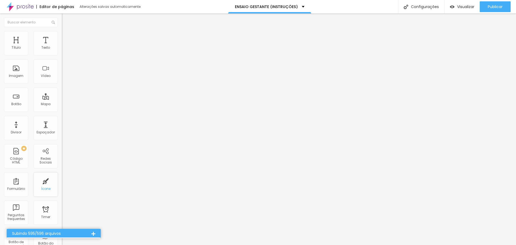
click at [46, 180] on div "Ícone" at bounding box center [46, 184] width 24 height 24
click at [44, 183] on div "Ícone" at bounding box center [46, 184] width 24 height 24
click at [41, 191] on div "Ícone" at bounding box center [46, 184] width 24 height 24
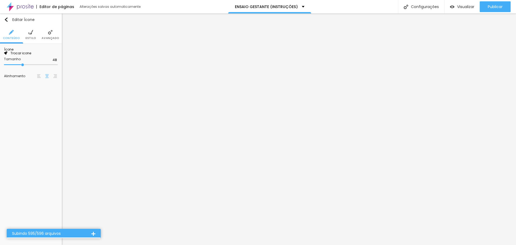
click at [31, 55] on span "Trocar icone" at bounding box center [19, 53] width 24 height 5
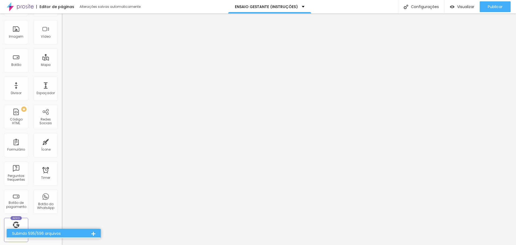
scroll to position [0, 0]
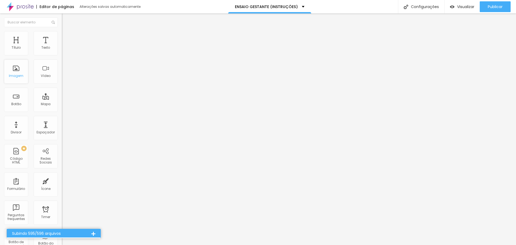
click at [23, 75] on div "Imagem" at bounding box center [16, 76] width 15 height 4
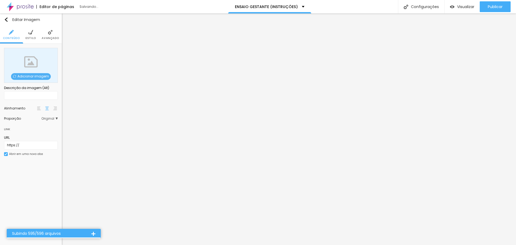
click at [35, 76] on span "Adicionar imagem" at bounding box center [31, 76] width 40 height 7
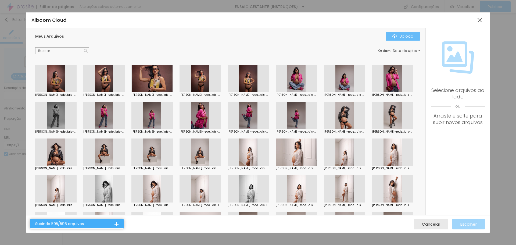
click at [413, 37] on div "Upload" at bounding box center [402, 36] width 21 height 4
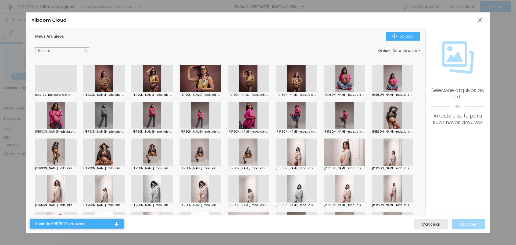
click at [53, 92] on div at bounding box center [55, 92] width 41 height 0
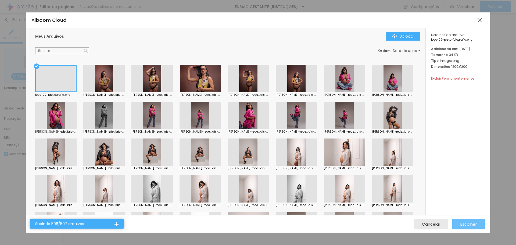
click at [470, 221] on div "Escolher" at bounding box center [468, 223] width 16 height 11
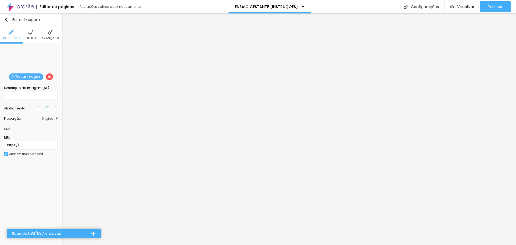
click at [51, 118] on span "Original" at bounding box center [49, 118] width 16 height 3
click at [35, 125] on span "Cinema" at bounding box center [35, 126] width 30 height 3
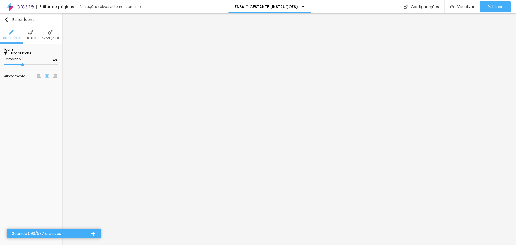
click at [27, 55] on span "Trocar icone" at bounding box center [19, 53] width 24 height 5
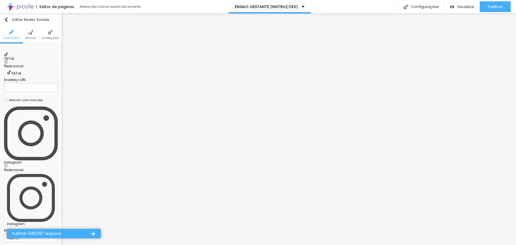
click at [8, 60] on img at bounding box center [6, 62] width 4 height 4
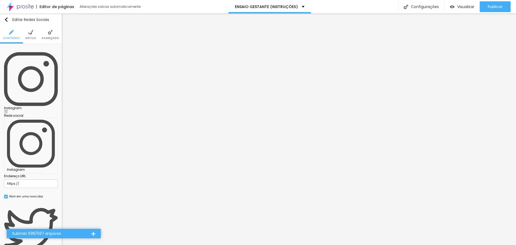
click at [53, 198] on div "Twitter" at bounding box center [31, 231] width 54 height 66
click at [20, 106] on div "Instagram" at bounding box center [31, 107] width 54 height 3
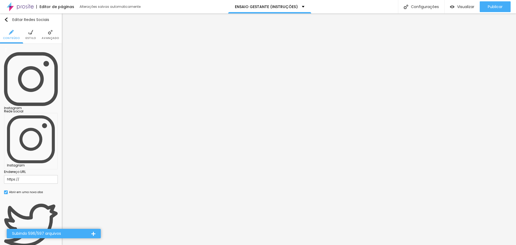
click at [33, 175] on input "https://" at bounding box center [31, 179] width 54 height 9
click at [24, 175] on input "https://" at bounding box center [31, 179] width 54 height 9
paste input "https://www.instagram.com/delicatofotografia/"
drag, startPoint x: 31, startPoint y: 89, endPoint x: 0, endPoint y: 87, distance: 31.0
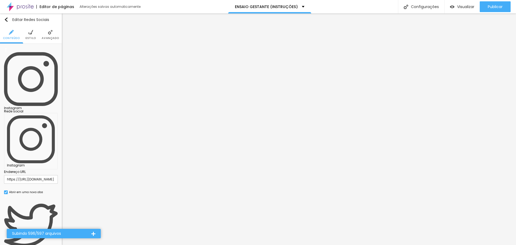
click at [0, 87] on div "Instagram Rede social Instagram Endereço URL https://https://www.instagram.com/…" at bounding box center [31, 205] width 62 height 322
click at [26, 175] on input "https://https://www.instagram.com/delicatofotografia/" at bounding box center [31, 179] width 54 height 9
click at [23, 175] on input "https://https://www.instagram.com/delicatofotografia/" at bounding box center [31, 179] width 54 height 9
drag, startPoint x: 22, startPoint y: 86, endPoint x: 0, endPoint y: 85, distance: 22.0
click at [0, 85] on div "Instagram Rede social Instagram Endereço URL https://https://www.instagram.com/…" at bounding box center [31, 205] width 62 height 322
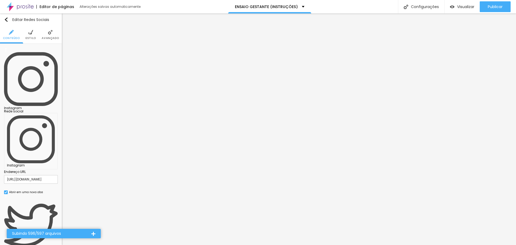
type input "https://www.instagram.com/delicatofotografia/"
click at [23, 106] on div "Instagram" at bounding box center [31, 107] width 54 height 3
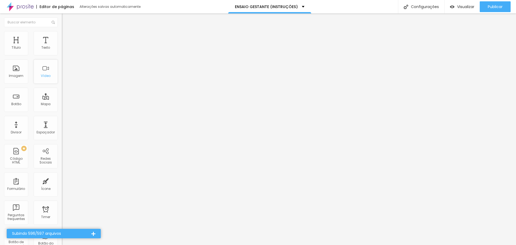
click at [47, 71] on div "Vídeo" at bounding box center [46, 71] width 24 height 24
click at [491, 5] on span "Publicar" at bounding box center [495, 7] width 15 height 4
click at [462, 6] on span "Visualizar" at bounding box center [460, 7] width 17 height 4
click at [24, 9] on img at bounding box center [20, 6] width 27 height 13
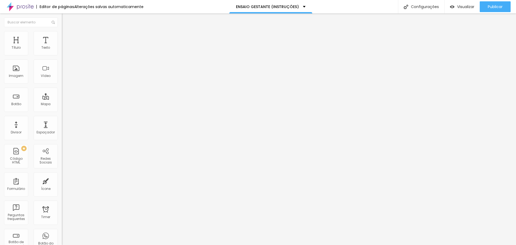
click at [67, 38] on span "Avançado" at bounding box center [76, 40] width 18 height 5
type input "15"
type input "10"
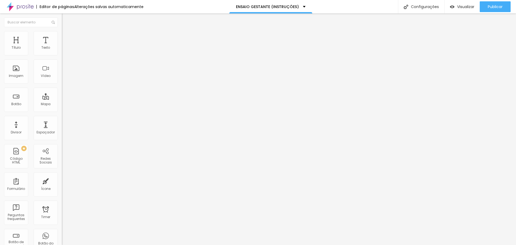
type input "5"
type input "0"
drag, startPoint x: 21, startPoint y: 52, endPoint x: 12, endPoint y: 50, distance: 9.0
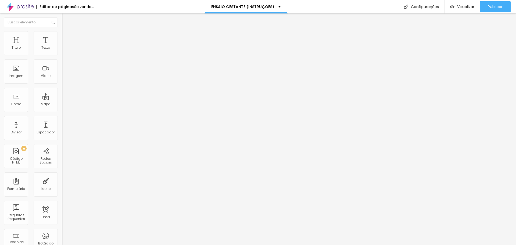
click at [62, 104] on input "range" at bounding box center [79, 106] width 35 height 4
click at [62, 109] on input "0" at bounding box center [72, 112] width 20 height 6
type input "5"
click at [62, 37] on img at bounding box center [64, 39] width 5 height 5
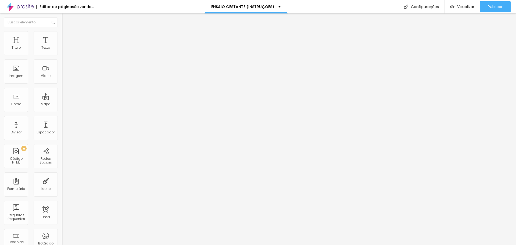
click at [62, 37] on li "Avançado" at bounding box center [93, 39] width 62 height 5
click at [62, 37] on img at bounding box center [64, 39] width 5 height 5
click at [67, 38] on span "Avançado" at bounding box center [76, 40] width 18 height 5
drag, startPoint x: 50, startPoint y: 52, endPoint x: 45, endPoint y: 51, distance: 4.4
click at [62, 109] on div "20 px" at bounding box center [93, 112] width 62 height 6
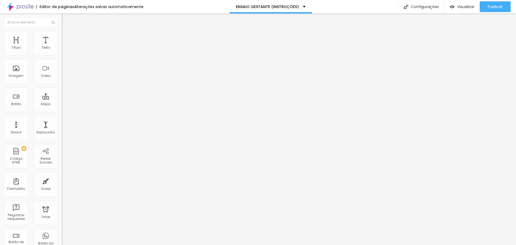
click at [62, 109] on input "20" at bounding box center [72, 112] width 20 height 6
type input "5"
click at [67, 38] on span "Avançado" at bounding box center [76, 40] width 18 height 5
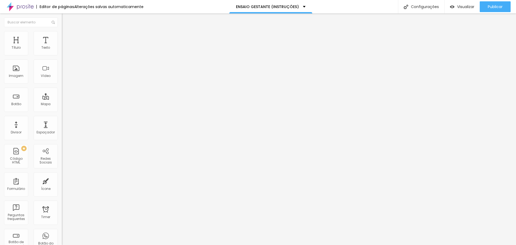
click at [62, 109] on div "20 px" at bounding box center [93, 112] width 62 height 6
drag, startPoint x: 48, startPoint y: 53, endPoint x: 34, endPoint y: 49, distance: 15.0
click at [62, 49] on div "20 px Espaçamento Interno" at bounding box center [93, 80] width 62 height 76
type input "5"
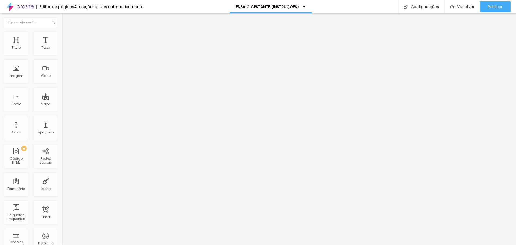
type input "5"
click at [62, 37] on li "Avançado" at bounding box center [93, 39] width 62 height 5
type input "0"
drag, startPoint x: 14, startPoint y: 52, endPoint x: 8, endPoint y: 51, distance: 6.1
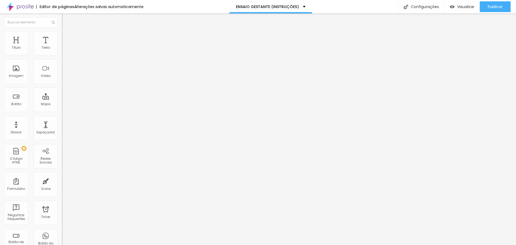
type input "0"
click at [62, 104] on input "range" at bounding box center [79, 106] width 35 height 4
click at [62, 37] on li "Avançado" at bounding box center [93, 39] width 62 height 5
type input "0"
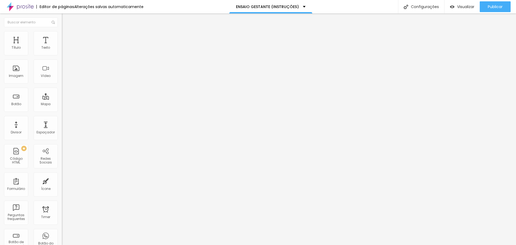
drag, startPoint x: 13, startPoint y: 52, endPoint x: 0, endPoint y: 49, distance: 13.8
type input "0"
click at [62, 104] on input "range" at bounding box center [79, 106] width 35 height 4
click at [62, 37] on li "Avançado" at bounding box center [93, 39] width 62 height 5
type input "0"
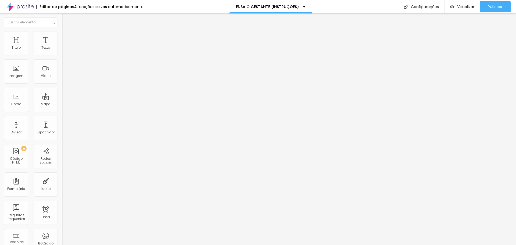
type input "0"
drag, startPoint x: 13, startPoint y: 53, endPoint x: 3, endPoint y: 53, distance: 10.5
type input "0"
click at [62, 104] on input "range" at bounding box center [79, 106] width 35 height 4
click at [62, 37] on img at bounding box center [64, 39] width 5 height 5
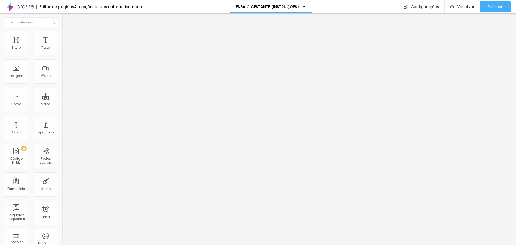
type input "15"
type input "0"
drag, startPoint x: 21, startPoint y: 53, endPoint x: 0, endPoint y: 52, distance: 21.2
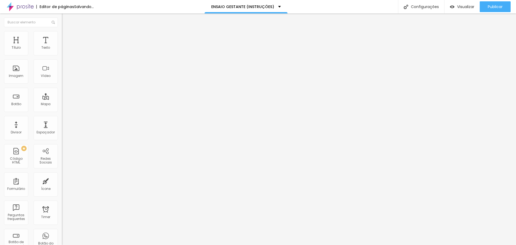
type input "0"
click at [62, 104] on input "range" at bounding box center [79, 106] width 35 height 4
click at [67, 38] on span "Avançado" at bounding box center [76, 40] width 18 height 5
type input "15"
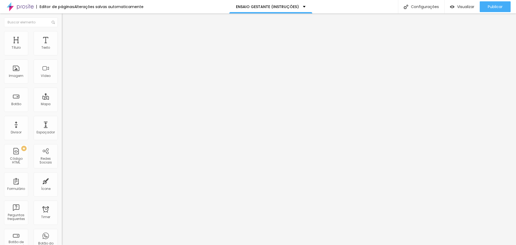
type input "0"
drag, startPoint x: 22, startPoint y: 52, endPoint x: 2, endPoint y: 50, distance: 20.8
type input "0"
click at [62, 104] on input "range" at bounding box center [79, 106] width 35 height 4
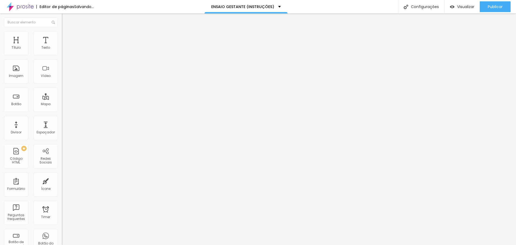
click at [62, 37] on li "Avançado" at bounding box center [93, 39] width 62 height 5
click at [62, 104] on div at bounding box center [93, 106] width 62 height 5
type input "10"
type input "5"
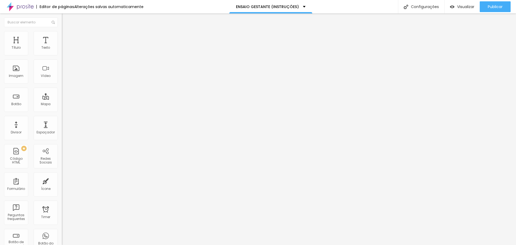
type input "5"
type input "0"
drag, startPoint x: 23, startPoint y: 54, endPoint x: 0, endPoint y: 52, distance: 22.9
type input "0"
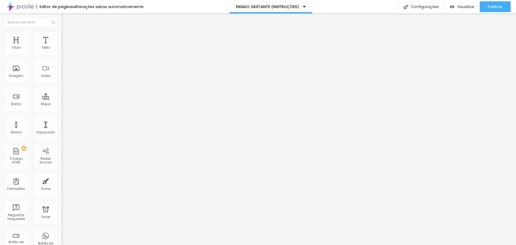
click at [62, 104] on input "range" at bounding box center [79, 106] width 35 height 4
click at [62, 37] on li "Avançado" at bounding box center [93, 39] width 62 height 5
type input "15"
type input "10"
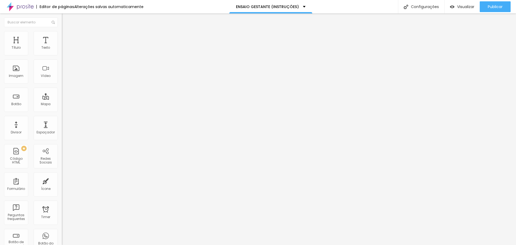
type input "10"
type input "0"
drag, startPoint x: 22, startPoint y: 52, endPoint x: 0, endPoint y: 51, distance: 21.8
type input "0"
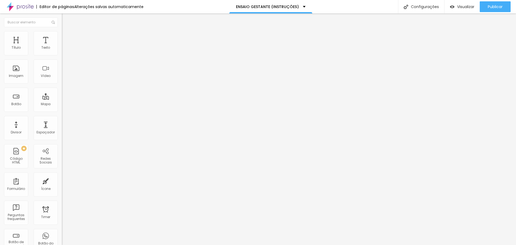
click at [62, 104] on input "range" at bounding box center [79, 106] width 35 height 4
click at [62, 37] on li "Avançado" at bounding box center [93, 39] width 62 height 5
type input "15"
type input "10"
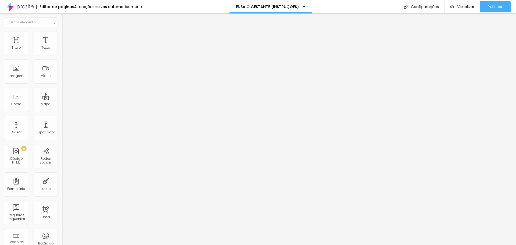
type input "10"
type input "5"
type input "0"
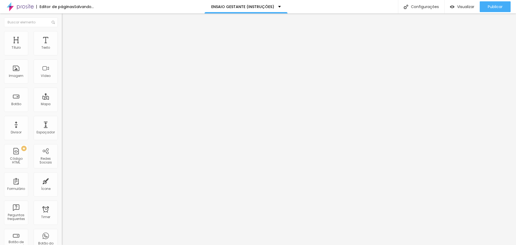
drag, startPoint x: 22, startPoint y: 53, endPoint x: 8, endPoint y: 51, distance: 14.3
type input "0"
click at [62, 104] on input "range" at bounding box center [79, 106] width 35 height 4
click at [67, 38] on span "Avançado" at bounding box center [76, 40] width 18 height 5
type input "15"
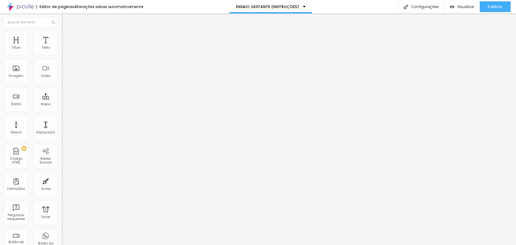
type input "15"
type input "10"
type input "5"
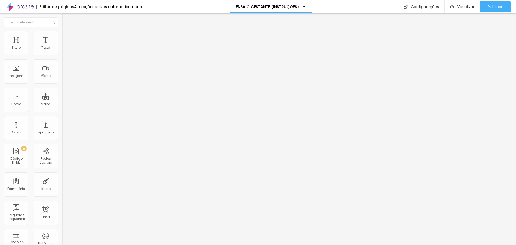
type input "0"
drag, startPoint x: 21, startPoint y: 53, endPoint x: 0, endPoint y: 52, distance: 21.3
type input "0"
click at [62, 104] on input "range" at bounding box center [79, 106] width 35 height 4
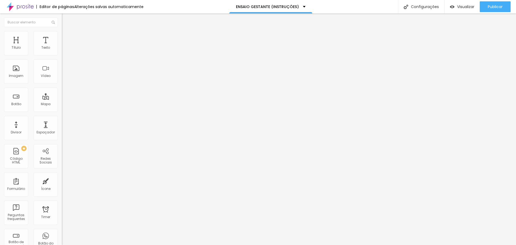
click at [62, 37] on li "Avançado" at bounding box center [93, 39] width 62 height 5
type input "5"
type input "0"
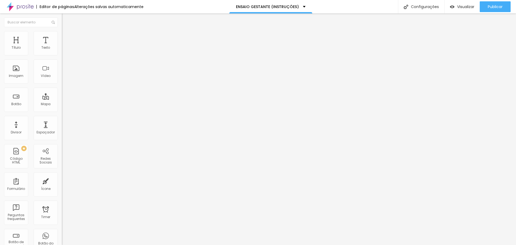
drag, startPoint x: 22, startPoint y: 52, endPoint x: 0, endPoint y: 49, distance: 22.0
type input "0"
click at [62, 104] on input "range" at bounding box center [79, 106] width 35 height 4
click at [62, 37] on li "Avançado" at bounding box center [93, 39] width 62 height 5
type input "15"
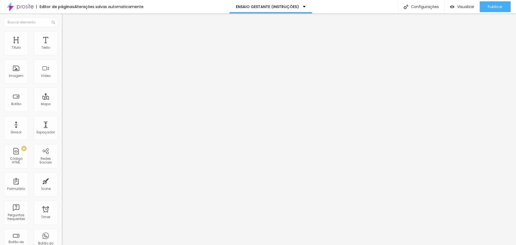
type input "15"
type input "10"
type input "0"
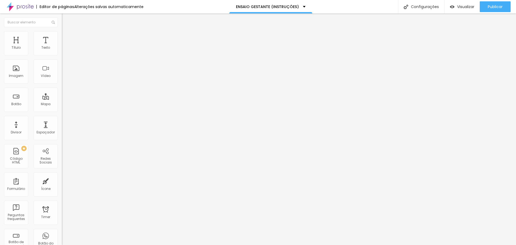
drag, startPoint x: 21, startPoint y: 52, endPoint x: 0, endPoint y: 48, distance: 21.3
type input "0"
click at [62, 104] on input "range" at bounding box center [79, 106] width 35 height 4
click at [62, 37] on li "Avançado" at bounding box center [93, 39] width 62 height 5
type input "10"
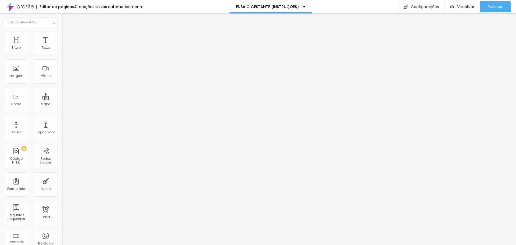
type input "10"
type input "5"
type input "0"
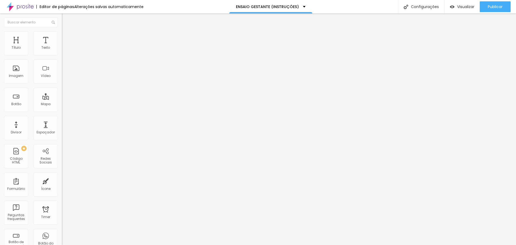
drag, startPoint x: 21, startPoint y: 53, endPoint x: 0, endPoint y: 48, distance: 22.1
type input "0"
click at [62, 104] on input "range" at bounding box center [79, 106] width 35 height 4
click at [62, 37] on img at bounding box center [64, 39] width 5 height 5
type input "15"
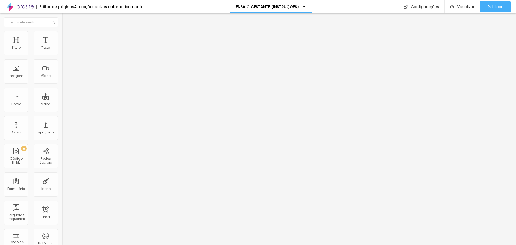
type input "15"
type input "10"
type input "5"
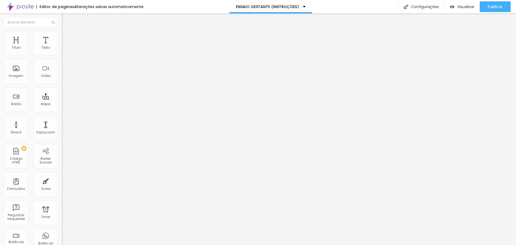
type input "0"
drag, startPoint x: 22, startPoint y: 52, endPoint x: 0, endPoint y: 51, distance: 22.3
type input "0"
click at [62, 104] on input "range" at bounding box center [79, 106] width 35 height 4
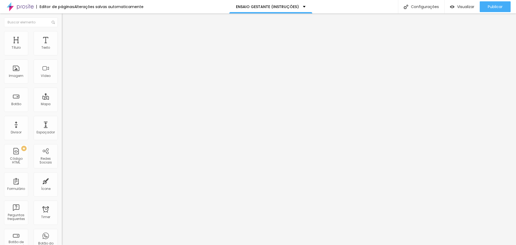
click at [62, 37] on li "Avançado" at bounding box center [93, 39] width 62 height 5
type input "15"
type input "5"
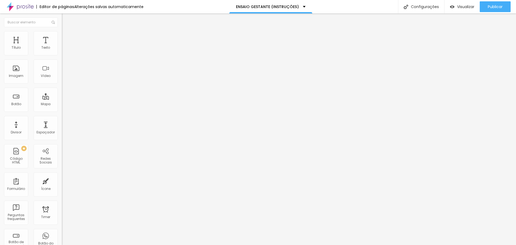
type input "0"
drag, startPoint x: 14, startPoint y: 52, endPoint x: 34, endPoint y: 69, distance: 25.8
type input "0"
click at [62, 104] on input "range" at bounding box center [79, 106] width 35 height 4
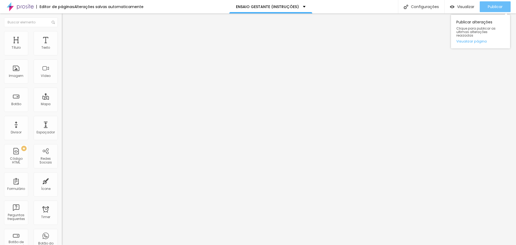
click at [496, 7] on span "Publicar" at bounding box center [495, 7] width 15 height 4
click at [457, 2] on div "Visualizar" at bounding box center [462, 6] width 24 height 11
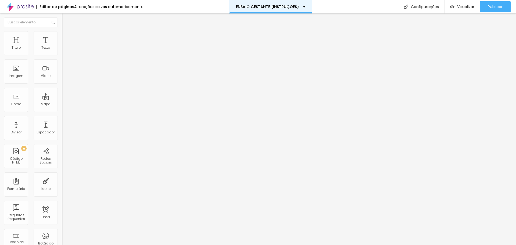
click at [300, 9] on div "ENSAIO GESTANTE (INSTRUÇÕES)" at bounding box center [270, 6] width 83 height 13
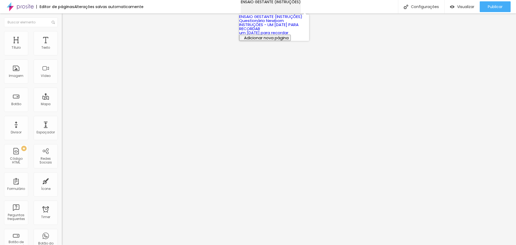
click at [300, 4] on div "ENSAIO GESTANTE (INSTRUÇÕES)" at bounding box center [271, 2] width 60 height 4
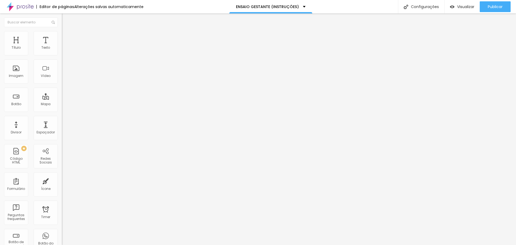
click at [23, 5] on img at bounding box center [20, 6] width 27 height 13
type input "1.6"
type input "1.5"
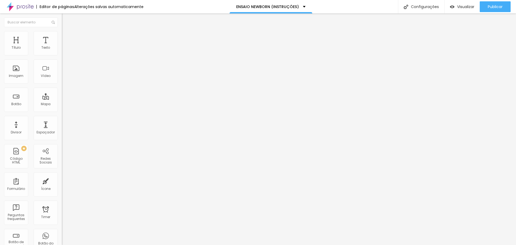
type input "1.3"
type input "1.1"
type input "1"
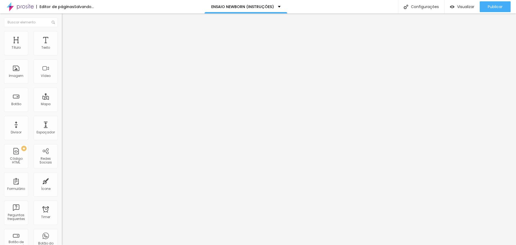
type input "1"
type input "0.8"
click at [62, 203] on input "range" at bounding box center [79, 205] width 35 height 4
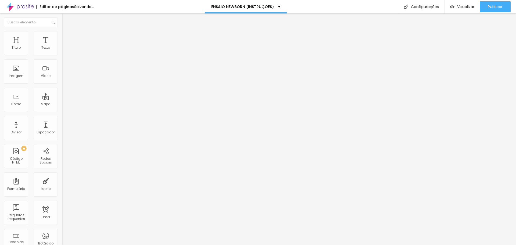
click at [62, 46] on span "Trocar imagem" at bounding box center [76, 44] width 29 height 5
click at [62, 46] on span "Adicionar imagem" at bounding box center [79, 44] width 35 height 5
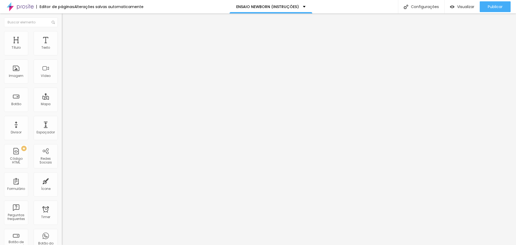
click at [62, 37] on li "Avançado" at bounding box center [93, 39] width 62 height 5
type input "7"
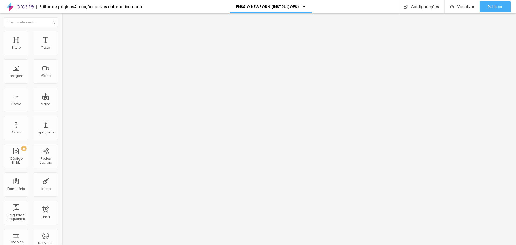
type input "7"
type input "2"
type input "0"
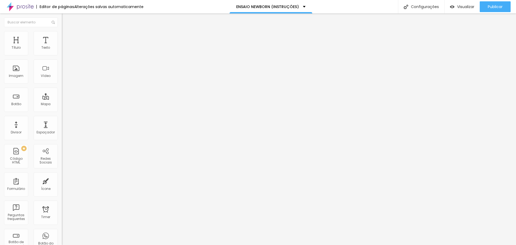
drag, startPoint x: 15, startPoint y: 52, endPoint x: 19, endPoint y: 63, distance: 12.1
type input "0"
click at [62, 104] on input "range" at bounding box center [79, 106] width 35 height 4
type input "7"
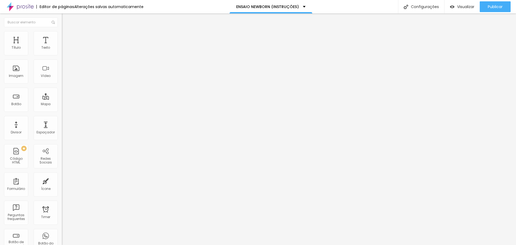
type input "6"
type input "5"
type input "3"
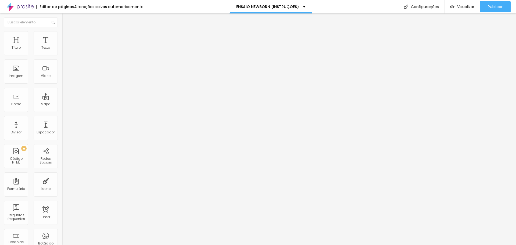
type input "3"
type input "1"
type input "0"
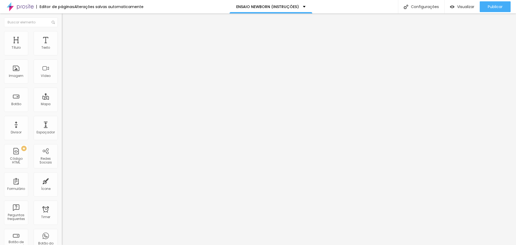
drag, startPoint x: 15, startPoint y: 63, endPoint x: 0, endPoint y: 62, distance: 15.1
type input "0"
click at [62, 180] on input "range" at bounding box center [79, 182] width 35 height 4
click at [62, 36] on li "Estilo" at bounding box center [93, 33] width 62 height 5
type input "95"
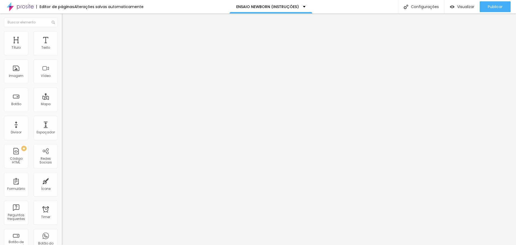
type input "95"
type input "75"
type input "70"
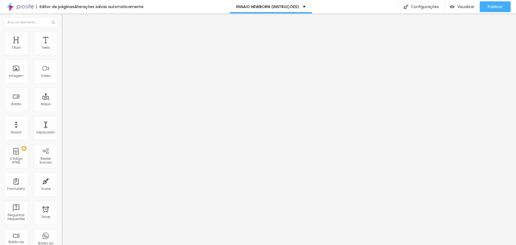
type input "65"
type input "60"
type input "55"
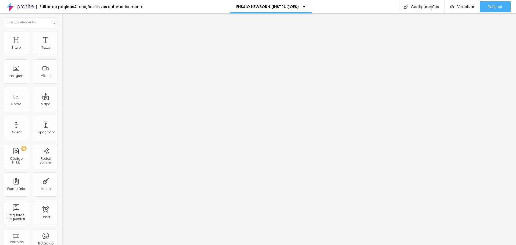
type input "55"
type input "50"
type input "45"
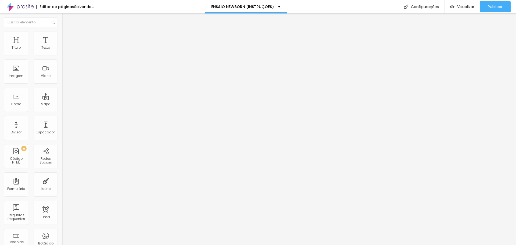
type input "40"
type input "35"
type input "30"
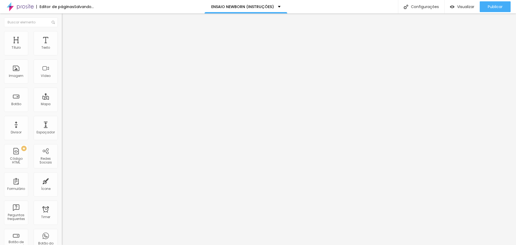
type input "30"
type input "35"
type input "40"
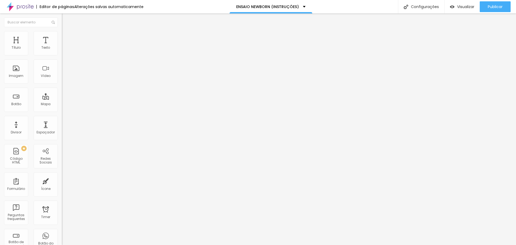
type input "45"
type input "40"
type input "35"
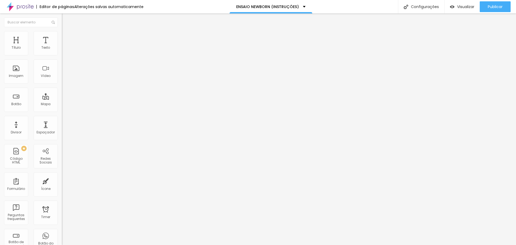
type input "35"
type input "30"
type input "35"
drag, startPoint x: 55, startPoint y: 59, endPoint x: 19, endPoint y: 59, distance: 36.5
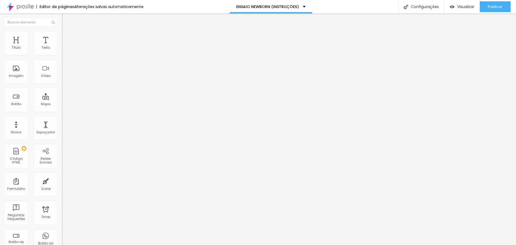
type input "35"
click at [62, 55] on input "range" at bounding box center [79, 53] width 35 height 4
click at [67, 38] on span "Avançado" at bounding box center [76, 40] width 18 height 5
type input "25"
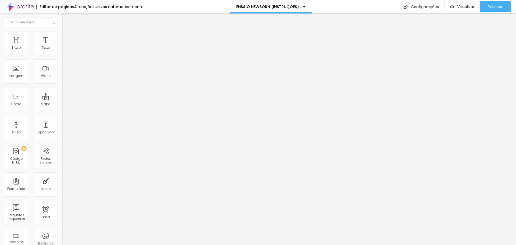
type input "20"
type input "15"
type input "10"
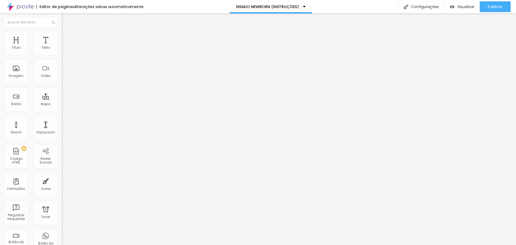
type input "10"
type input "5"
type input "0"
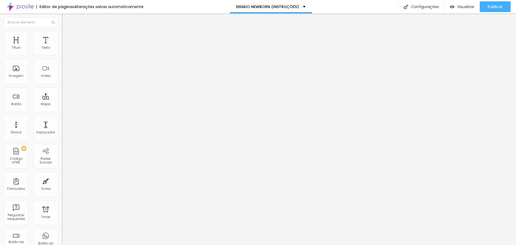
type input "5"
type input "10"
type input "15"
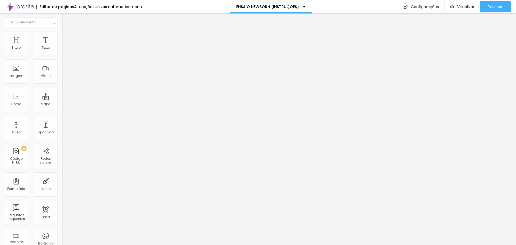
type input "15"
type input "20"
type input "25"
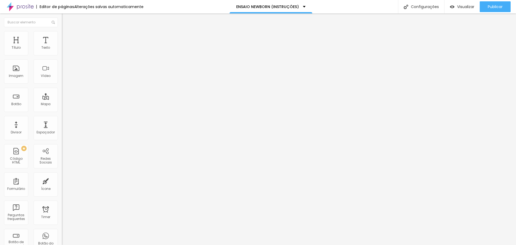
type input "30"
drag, startPoint x: 47, startPoint y: 53, endPoint x: 57, endPoint y: 55, distance: 11.0
click at [62, 104] on input "range" at bounding box center [79, 106] width 35 height 4
click at [67, 38] on span "Avançado" at bounding box center [76, 40] width 18 height 5
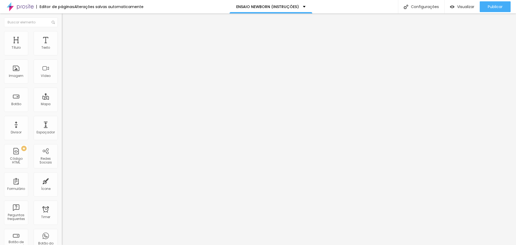
click at [62, 37] on li "Avançado" at bounding box center [93, 39] width 62 height 5
type input "15"
type input "10"
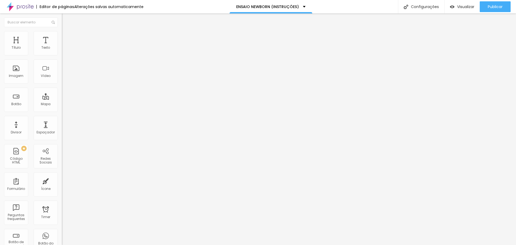
type input "0"
drag, startPoint x: 20, startPoint y: 53, endPoint x: 0, endPoint y: 52, distance: 19.6
type input "0"
click at [62, 104] on input "range" at bounding box center [79, 106] width 35 height 4
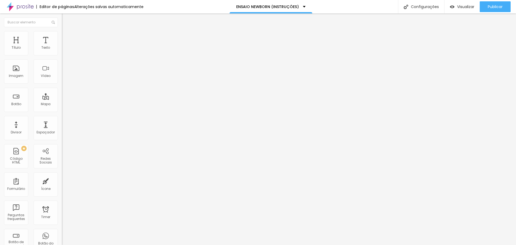
click at [67, 38] on span "Avançado" at bounding box center [76, 40] width 18 height 5
type input "0"
drag, startPoint x: 23, startPoint y: 52, endPoint x: 0, endPoint y: 53, distance: 22.9
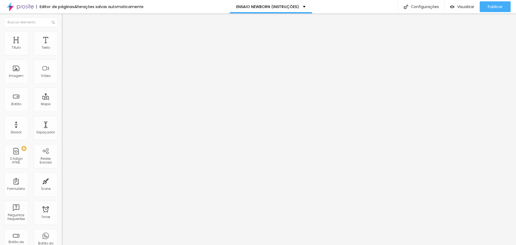
type input "0"
click at [62, 104] on input "range" at bounding box center [79, 106] width 35 height 4
click at [62, 46] on span "Trocar imagem" at bounding box center [76, 44] width 29 height 5
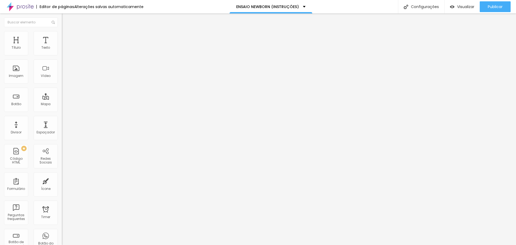
click at [62, 37] on img at bounding box center [64, 39] width 5 height 5
click at [62, 34] on img at bounding box center [64, 33] width 5 height 5
type input "40"
type input "45"
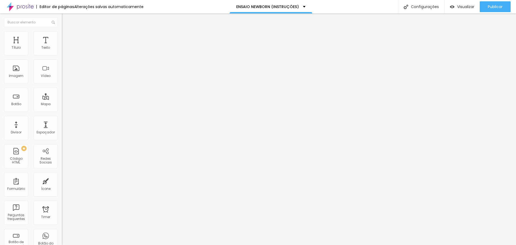
type input "45"
type input "50"
type input "55"
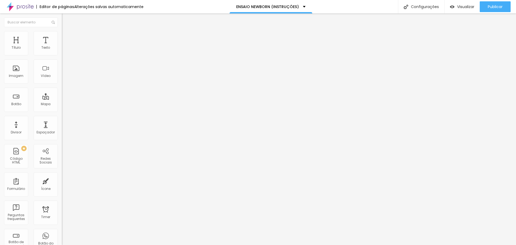
type input "60"
type input "65"
type input "70"
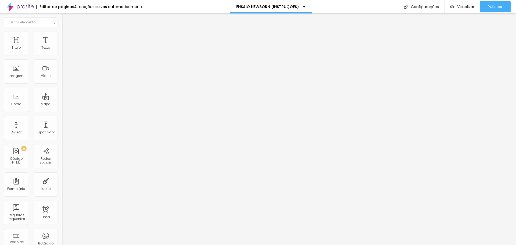
type input "70"
type input "75"
type input "80"
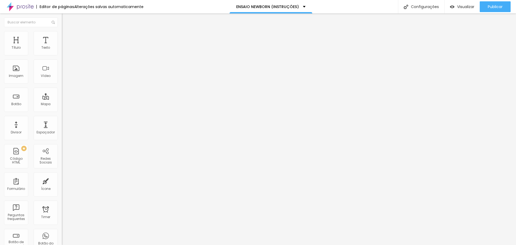
type input "85"
type input "90"
type input "95"
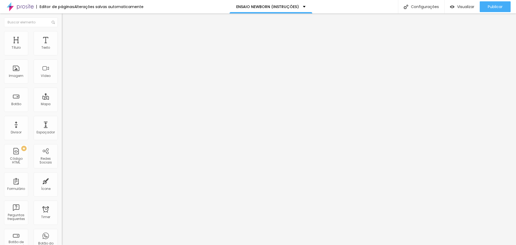
type input "95"
type input "100"
type input "95"
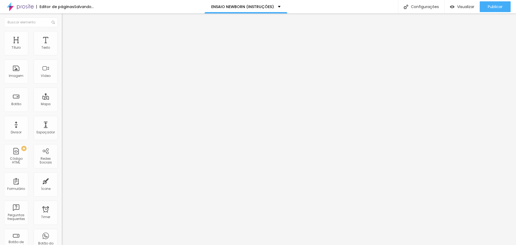
type input "90"
type input "85"
type input "80"
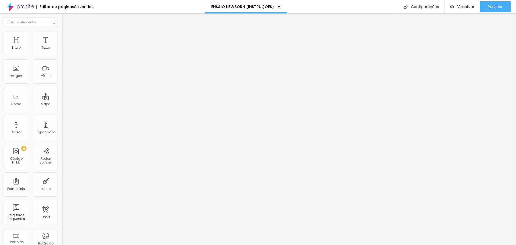
type input "80"
type input "75"
type input "70"
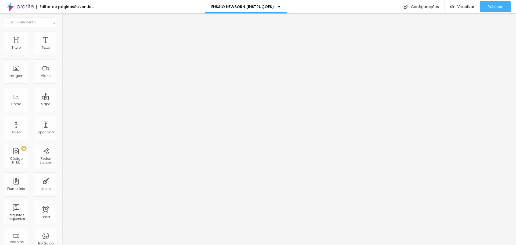
type input "65"
drag, startPoint x: 21, startPoint y: 58, endPoint x: 37, endPoint y: 58, distance: 16.4
type input "65"
click at [62, 55] on input "range" at bounding box center [79, 53] width 35 height 4
click at [67, 38] on span "Avançado" at bounding box center [76, 40] width 18 height 5
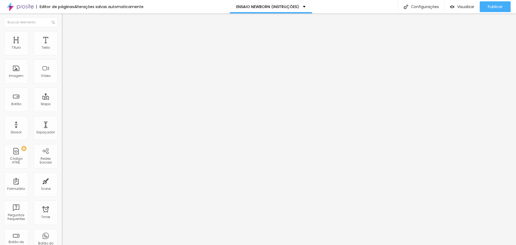
click at [62, 35] on img at bounding box center [64, 33] width 5 height 5
click at [62, 31] on li "Conteúdo" at bounding box center [93, 28] width 62 height 5
click at [62, 84] on span "Original" at bounding box center [68, 82] width 13 height 5
click at [62, 87] on div "Cinema 16:9" at bounding box center [93, 85] width 62 height 3
click at [62, 89] on div "Cinema 16:9" at bounding box center [93, 86] width 62 height 5
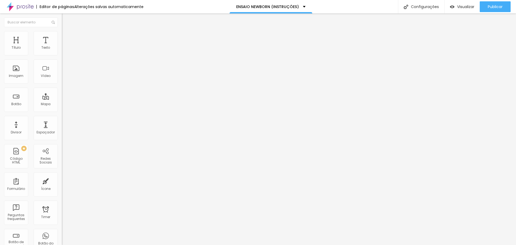
click at [62, 92] on span "Padrão" at bounding box center [68, 90] width 12 height 5
click at [62, 96] on span "Quadrado" at bounding box center [70, 93] width 17 height 5
click at [62, 87] on span "Cinema" at bounding box center [68, 85] width 13 height 5
click at [67, 37] on span "Estilo" at bounding box center [71, 35] width 8 height 5
type input "70"
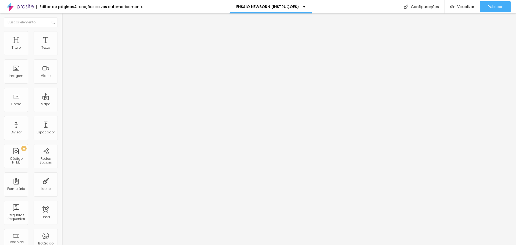
type input "70"
type input "75"
type input "90"
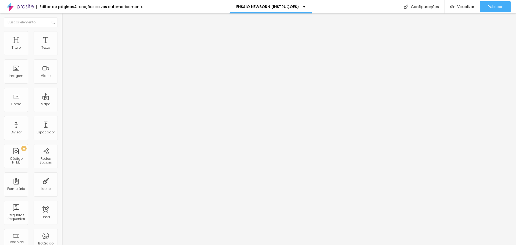
type input "95"
type input "100"
drag, startPoint x: 37, startPoint y: 57, endPoint x: 88, endPoint y: 57, distance: 50.8
type input "100"
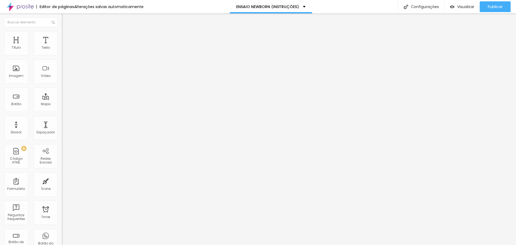
click at [88, 55] on input "range" at bounding box center [79, 53] width 35 height 4
click at [62, 31] on img at bounding box center [64, 28] width 5 height 5
click at [62, 98] on div "Proporção 16:9 Cinema Cinema 16:9 Padrão 4:3 Quadrado 1:1 Original" at bounding box center [93, 87] width 62 height 21
click at [62, 84] on span "16:9 Cinema" at bounding box center [72, 82] width 20 height 5
click at [62, 92] on span "Padrão" at bounding box center [68, 90] width 12 height 5
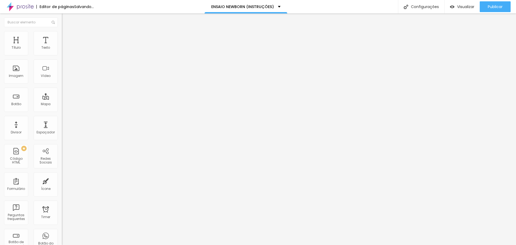
click at [62, 96] on span "Quadrado" at bounding box center [70, 93] width 17 height 5
click at [62, 99] on span "Original" at bounding box center [68, 96] width 13 height 5
click at [62, 87] on div "Cinema 16:9" at bounding box center [93, 85] width 62 height 3
click at [41, 47] on div "Texto" at bounding box center [45, 48] width 9 height 4
click at [49, 131] on div "Espaçador" at bounding box center [46, 132] width 18 height 4
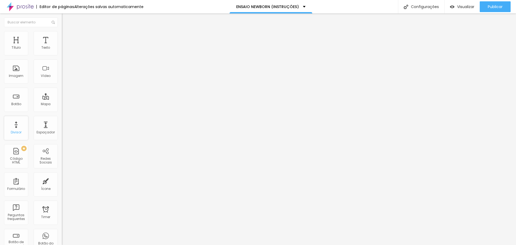
click at [15, 127] on div "Divisor" at bounding box center [16, 128] width 24 height 24
click at [62, 33] on img at bounding box center [64, 33] width 5 height 5
click at [62, 31] on li "Estilo" at bounding box center [93, 28] width 62 height 5
type input "19"
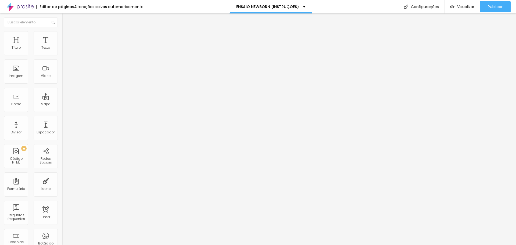
type input "18"
type input "16"
type input "14"
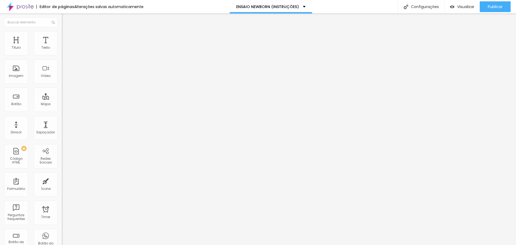
type input "14"
type input "15"
type input "17"
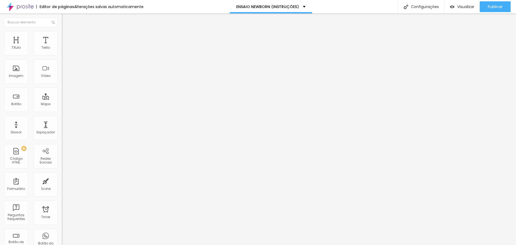
type input "18"
type input "19"
type input "20"
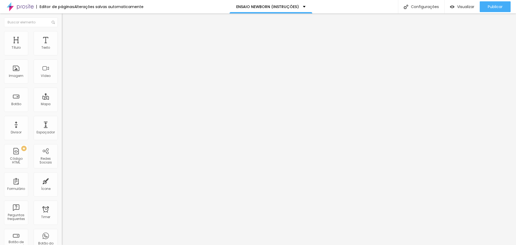
type input "20"
type input "21"
type input "22"
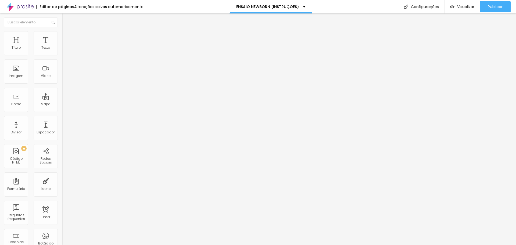
type input "23"
type input "24"
type input "27"
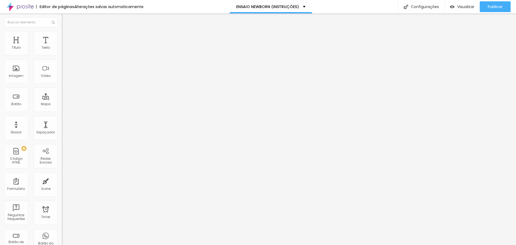
type input "27"
type input "28"
type input "29"
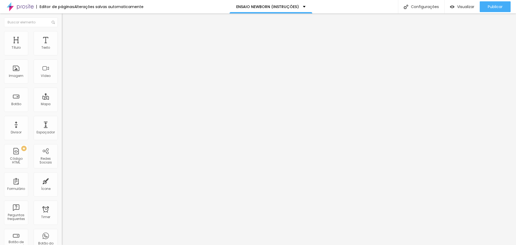
type input "30"
type input "29"
type input "28"
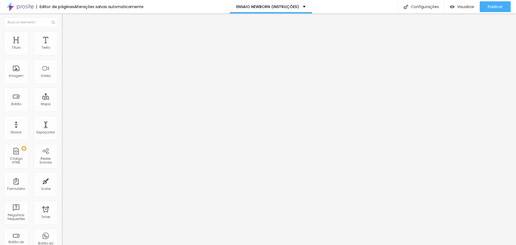
type input "28"
type input "27"
drag, startPoint x: 15, startPoint y: 113, endPoint x: 17, endPoint y: 112, distance: 2.7
click at [62, 127] on input "range" at bounding box center [79, 129] width 35 height 4
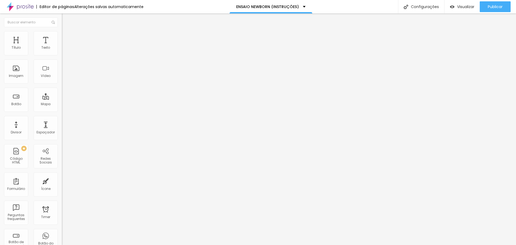
click at [62, 132] on input "27" at bounding box center [73, 135] width 23 height 6
drag, startPoint x: 52, startPoint y: 113, endPoint x: 57, endPoint y: 112, distance: 5.1
click at [62, 132] on input "27" at bounding box center [73, 135] width 23 height 6
type input "14"
type input "2"
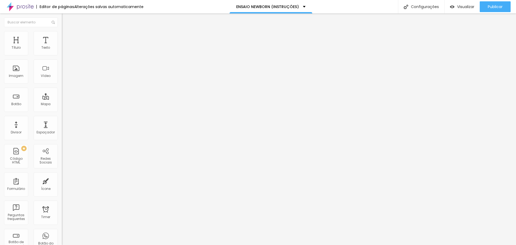
type input "22"
click at [62, 33] on img at bounding box center [64, 33] width 5 height 5
click at [62, 37] on li "Avançado" at bounding box center [93, 39] width 62 height 5
click at [62, 37] on img at bounding box center [64, 39] width 5 height 5
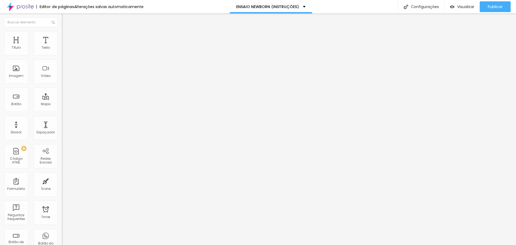
click at [62, 34] on img at bounding box center [64, 33] width 5 height 5
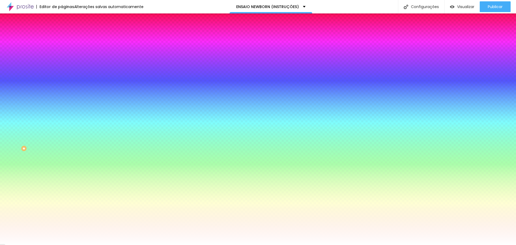
click at [62, 49] on span "Adicionar imagem" at bounding box center [79, 47] width 35 height 5
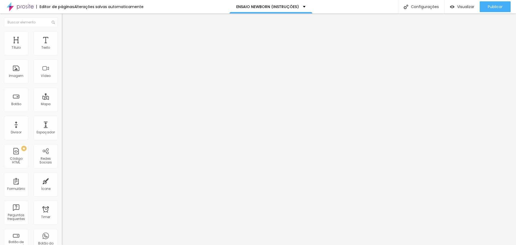
click at [62, 35] on li "Estilo" at bounding box center [93, 33] width 62 height 5
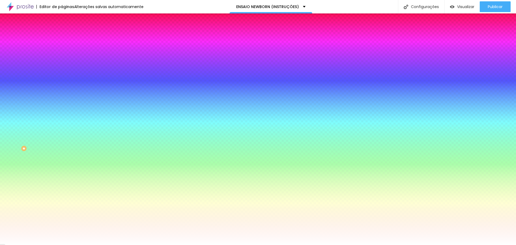
click at [91, 49] on span at bounding box center [92, 47] width 3 height 5
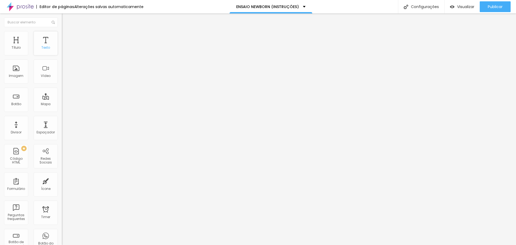
click at [41, 49] on div "Texto" at bounding box center [45, 48] width 9 height 4
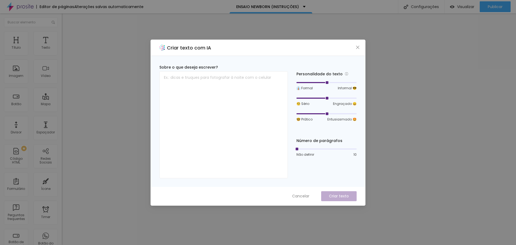
click at [294, 196] on span "Cancelar" at bounding box center [300, 196] width 17 height 6
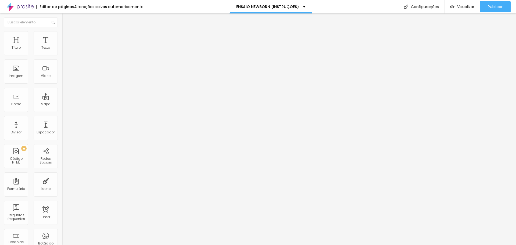
click at [67, 38] on span "Avançado" at bounding box center [76, 40] width 18 height 5
click at [62, 37] on li "Avançado" at bounding box center [93, 39] width 62 height 5
type input "15"
type input "10"
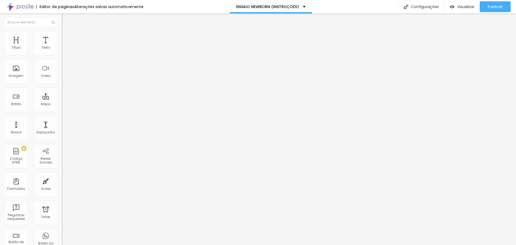
drag, startPoint x: 34, startPoint y: 52, endPoint x: 45, endPoint y: 53, distance: 11.9
click at [62, 104] on input "range" at bounding box center [79, 106] width 35 height 4
drag, startPoint x: 49, startPoint y: 52, endPoint x: 59, endPoint y: 52, distance: 10.2
click at [62, 52] on div "30 Espaçamento entre colunas" at bounding box center [93, 80] width 62 height 76
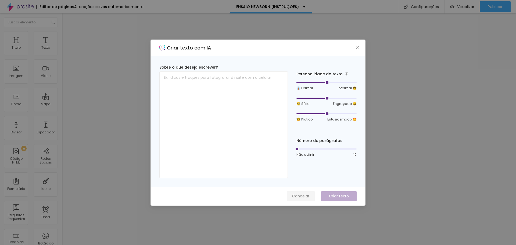
click at [302, 197] on span "Cancelar" at bounding box center [300, 196] width 17 height 6
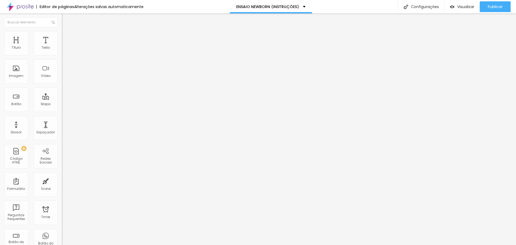
click at [62, 46] on span "Trocar imagem" at bounding box center [76, 44] width 29 height 5
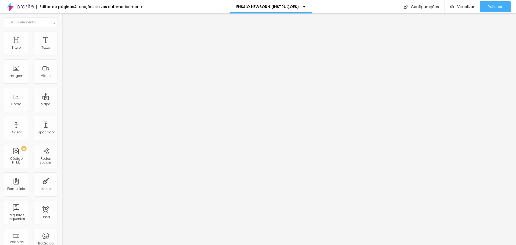
drag, startPoint x: 27, startPoint y: 54, endPoint x: 23, endPoint y: 53, distance: 3.8
click at [62, 99] on input "range" at bounding box center [79, 101] width 35 height 4
drag, startPoint x: 51, startPoint y: 52, endPoint x: 58, endPoint y: 52, distance: 7.5
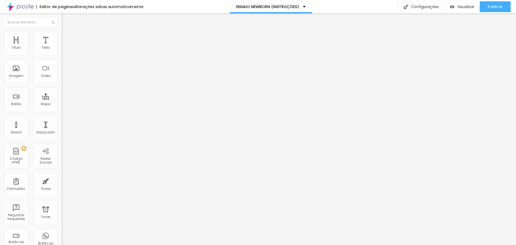
click at [62, 52] on div "16 Tamanho do texto" at bounding box center [93, 75] width 62 height 76
drag, startPoint x: 40, startPoint y: 74, endPoint x: 27, endPoint y: 72, distance: 13.4
click at [66, 18] on img "button" at bounding box center [68, 19] width 4 height 4
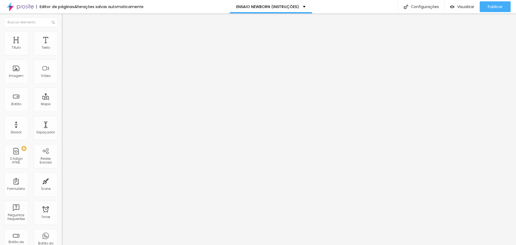
click at [62, 46] on span "Trocar imagem" at bounding box center [76, 44] width 29 height 5
click at [67, 37] on span "Estilo" at bounding box center [71, 35] width 8 height 5
drag, startPoint x: 24, startPoint y: 68, endPoint x: 35, endPoint y: 69, distance: 11.3
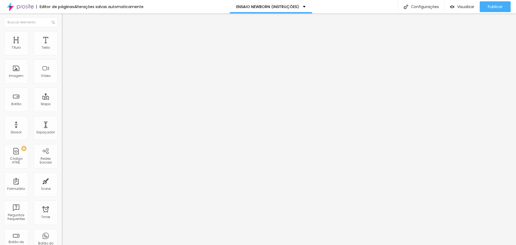
click at [62, 118] on input "range" at bounding box center [79, 120] width 35 height 4
click at [67, 32] on span "Conteúdo" at bounding box center [75, 29] width 17 height 5
click at [62, 46] on div "Trocar imagem" at bounding box center [93, 44] width 62 height 4
click at [62, 84] on span "Original" at bounding box center [68, 82] width 13 height 5
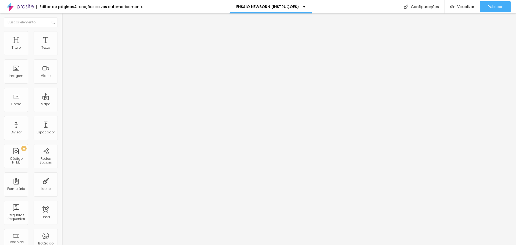
click at [62, 94] on span "Quadrado" at bounding box center [70, 91] width 17 height 5
click at [62, 84] on span "1:1 Quadrado" at bounding box center [72, 82] width 21 height 5
click at [62, 90] on div "Padrão 4:3" at bounding box center [93, 88] width 62 height 3
click at [62, 34] on img at bounding box center [64, 33] width 5 height 5
drag, startPoint x: 24, startPoint y: 67, endPoint x: 36, endPoint y: 69, distance: 11.7
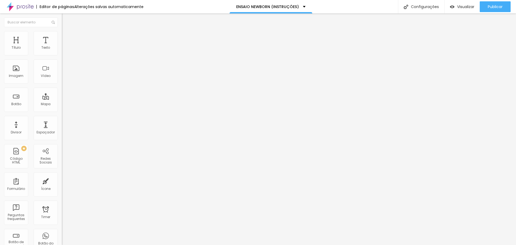
click at [62, 118] on input "range" at bounding box center [79, 120] width 35 height 4
click at [62, 46] on span "Trocar imagem" at bounding box center [76, 44] width 29 height 5
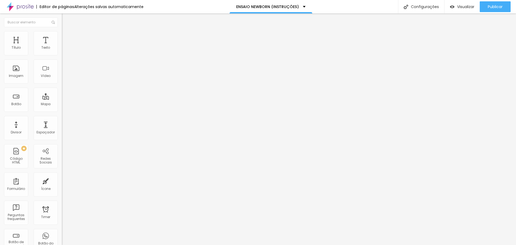
click at [62, 46] on span "Trocar imagem" at bounding box center [76, 44] width 29 height 5
click at [67, 36] on span "Estilo" at bounding box center [71, 35] width 8 height 5
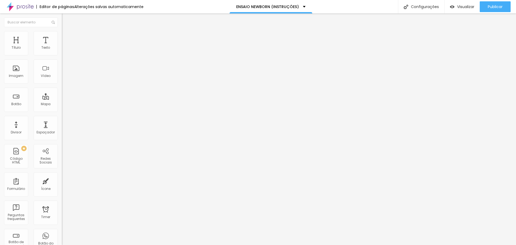
click at [62, 118] on input "range" at bounding box center [79, 120] width 35 height 4
click at [16, 74] on div "Imagem" at bounding box center [16, 76] width 15 height 4
click at [62, 46] on div "Adicionar imagem" at bounding box center [93, 44] width 62 height 4
click at [62, 46] on span "Adicionar imagem" at bounding box center [79, 44] width 35 height 5
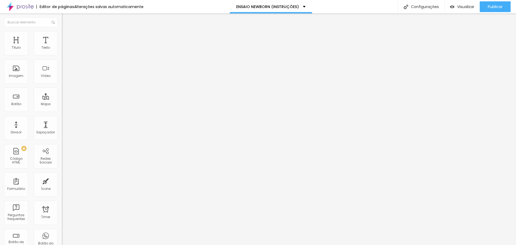
click at [62, 34] on img at bounding box center [64, 33] width 5 height 5
drag, startPoint x: 13, startPoint y: 67, endPoint x: 3, endPoint y: 69, distance: 10.7
click at [62, 118] on input "range" at bounding box center [79, 120] width 35 height 4
click at [62, 35] on li "Estilo" at bounding box center [93, 33] width 62 height 5
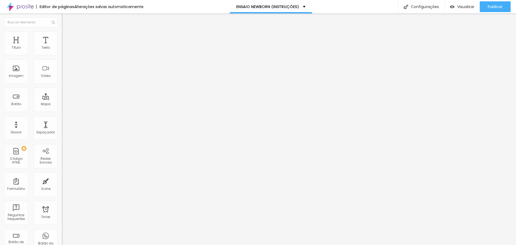
click at [67, 38] on span "Avançado" at bounding box center [76, 40] width 18 height 5
click at [67, 37] on span "Estilo" at bounding box center [71, 35] width 8 height 5
click at [67, 32] on span "Conteúdo" at bounding box center [75, 29] width 17 height 5
click at [62, 36] on ul "Conteúdo Estilo Avançado" at bounding box center [93, 34] width 62 height 16
click at [67, 36] on span "Estilo" at bounding box center [71, 35] width 8 height 5
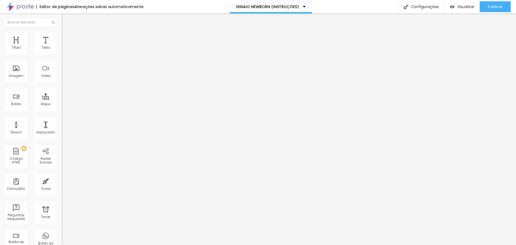
click at [62, 46] on span "Adicionar imagem" at bounding box center [79, 44] width 35 height 5
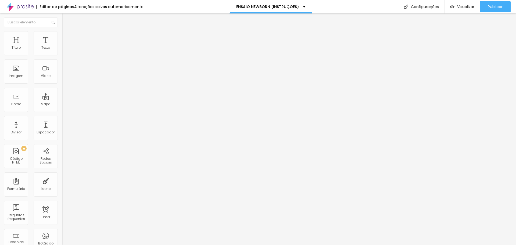
click at [62, 32] on li "Estilo" at bounding box center [93, 33] width 62 height 5
click at [62, 123] on input "0" at bounding box center [73, 126] width 23 height 6
click at [62, 46] on span "Trocar imagem" at bounding box center [76, 44] width 29 height 5
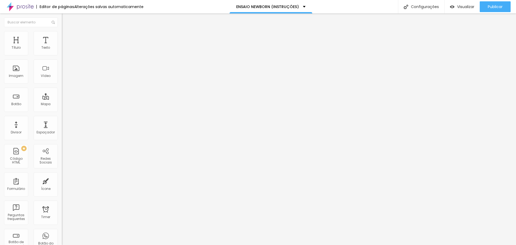
click at [62, 84] on span "Original" at bounding box center [68, 82] width 13 height 5
click at [62, 87] on span "Cinema" at bounding box center [68, 85] width 13 height 5
click at [62, 92] on div "Padrão 4:3" at bounding box center [93, 90] width 62 height 3
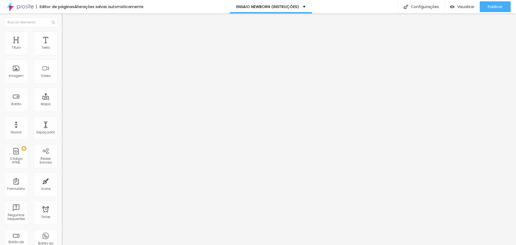
click at [62, 96] on span "Quadrado" at bounding box center [70, 93] width 17 height 5
click at [62, 91] on span "Padrão" at bounding box center [68, 88] width 12 height 5
click at [492, 6] on span "Publicar" at bounding box center [495, 7] width 15 height 4
click at [463, 8] on span "Visualizar" at bounding box center [460, 7] width 17 height 4
click at [22, 8] on img at bounding box center [20, 6] width 27 height 13
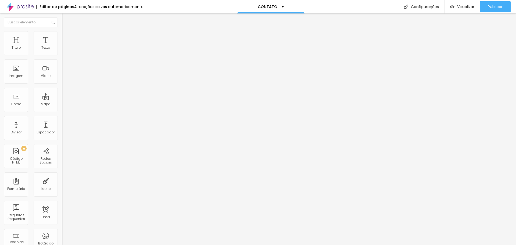
click at [62, 32] on img at bounding box center [64, 33] width 5 height 5
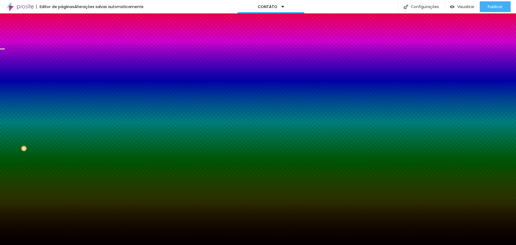
click at [62, 49] on span "Trocar imagem" at bounding box center [76, 47] width 29 height 5
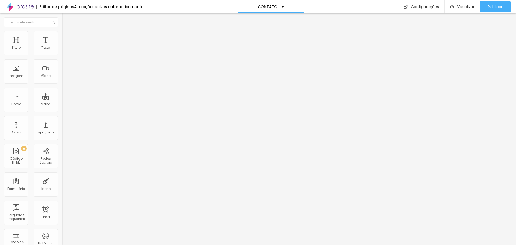
type input "15"
type input "16"
type input "17"
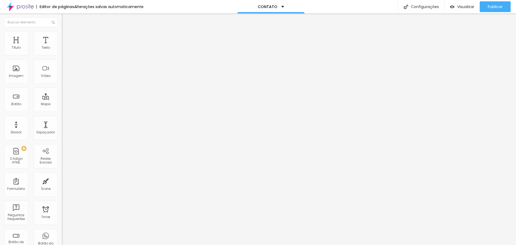
type input "17"
type input "18"
type input "19"
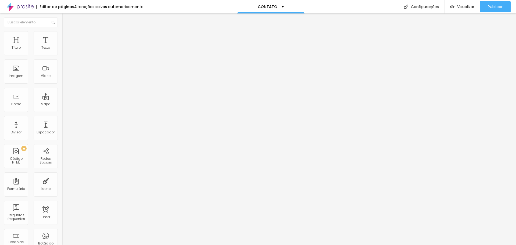
drag, startPoint x: 22, startPoint y: 51, endPoint x: 28, endPoint y: 51, distance: 5.4
type input "19"
click at [62, 99] on input "range" at bounding box center [79, 101] width 35 height 4
type input "50"
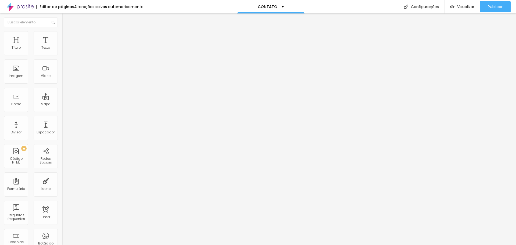
type input "51"
type input "52"
type input "53"
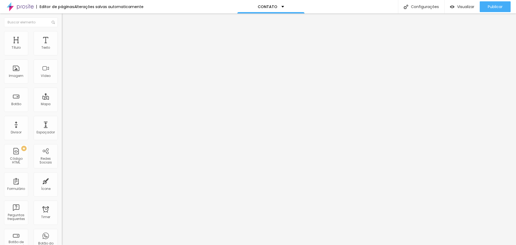
type input "53"
click at [62, 127] on input "range" at bounding box center [79, 129] width 35 height 4
click at [62, 54] on div "QUESTIONÁRIO PARA ENSAIO NEWBORN" at bounding box center [93, 49] width 62 height 9
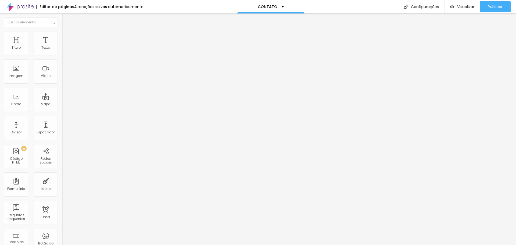
type input "CONTATO"
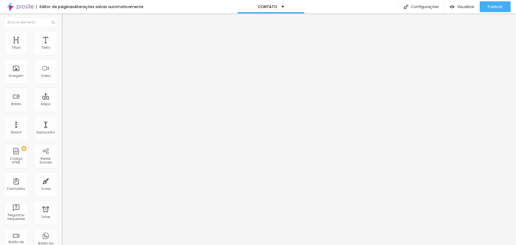
type input "n"
type input "NOME"
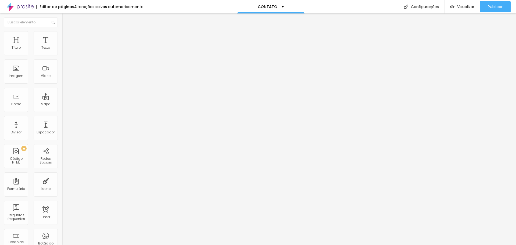
type input "E-MAIL"
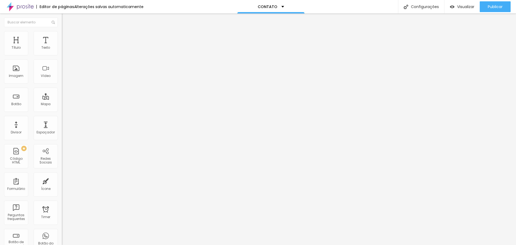
type input "TELEFONE"
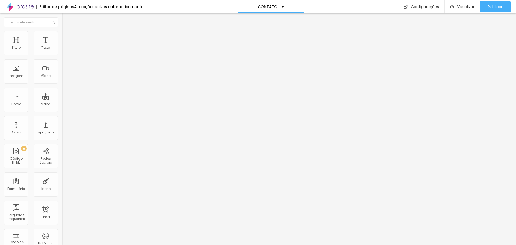
paste input "Coloque seu nome aqui"
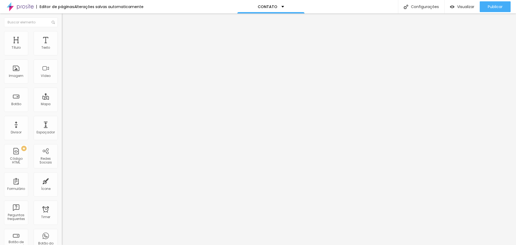
scroll to position [27, 0]
type input "Coloque seu telefone aqui"
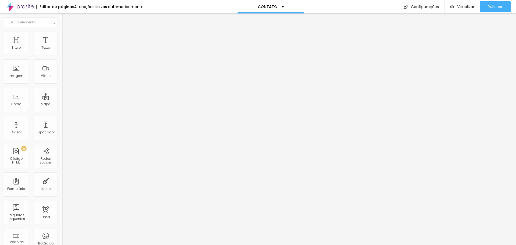
type input "CIDADE"
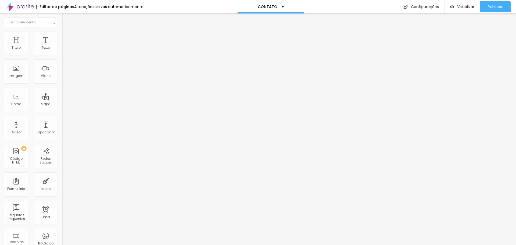
type input "Informe a sua cidade aqui"
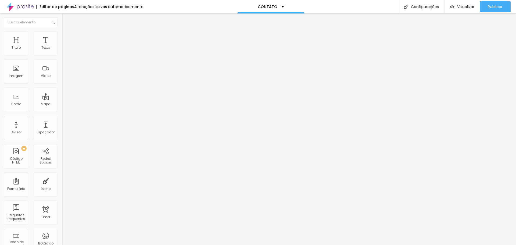
scroll to position [81, 0]
type input "COMO NOS CONHECEU?"
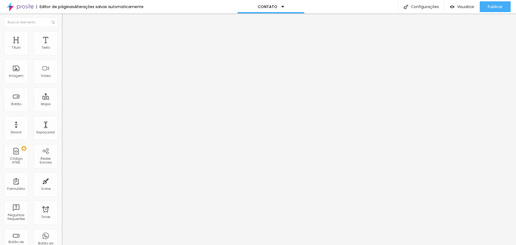
type input "Instagram"
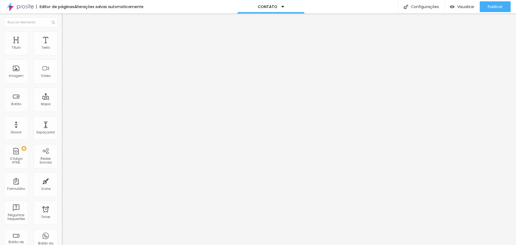
type input "Google"
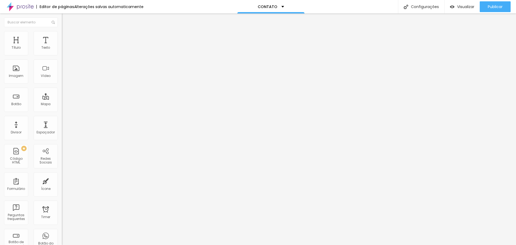
type input "F"
type input "Indicação"
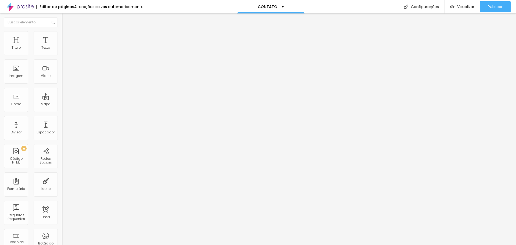
type input "Outros"
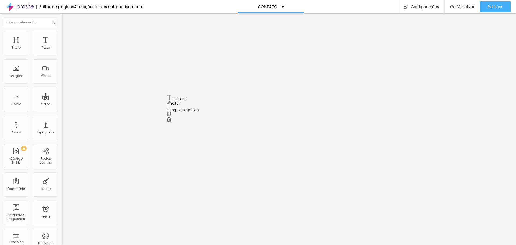
drag, startPoint x: 170, startPoint y: 130, endPoint x: 169, endPoint y: 93, distance: 37.4
drag, startPoint x: 169, startPoint y: 167, endPoint x: 167, endPoint y: 149, distance: 18.7
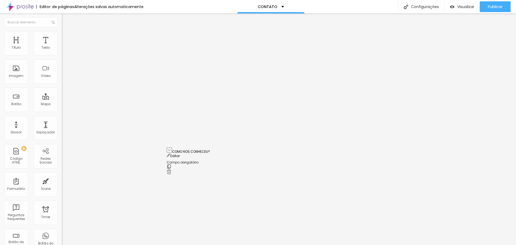
drag, startPoint x: 168, startPoint y: 135, endPoint x: 169, endPoint y: 172, distance: 37.1
drag, startPoint x: 168, startPoint y: 132, endPoint x: 168, endPoint y: 150, distance: 18.3
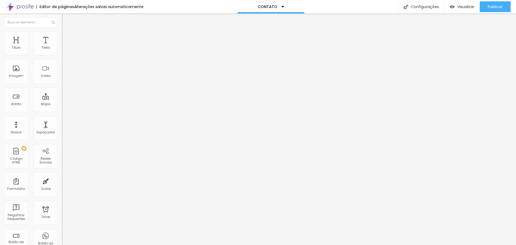
click at [65, 52] on div "CONTATO" at bounding box center [92, 50] width 55 height 5
click at [62, 54] on img at bounding box center [63, 55] width 3 height 3
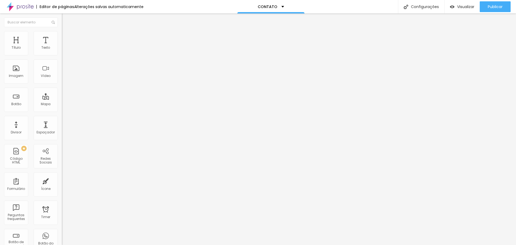
click at [62, 46] on span "Trocar imagem" at bounding box center [76, 44] width 29 height 5
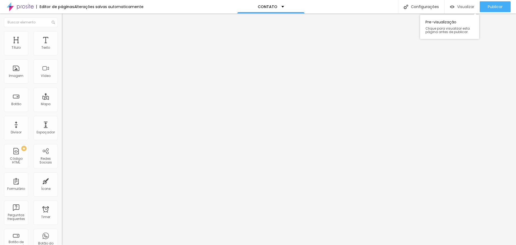
click at [467, 7] on span "Visualizar" at bounding box center [465, 7] width 17 height 4
click at [503, 2] on button "Publicar" at bounding box center [495, 6] width 31 height 11
click at [27, 5] on img at bounding box center [20, 6] width 27 height 13
